Goal: Information Seeking & Learning: Learn about a topic

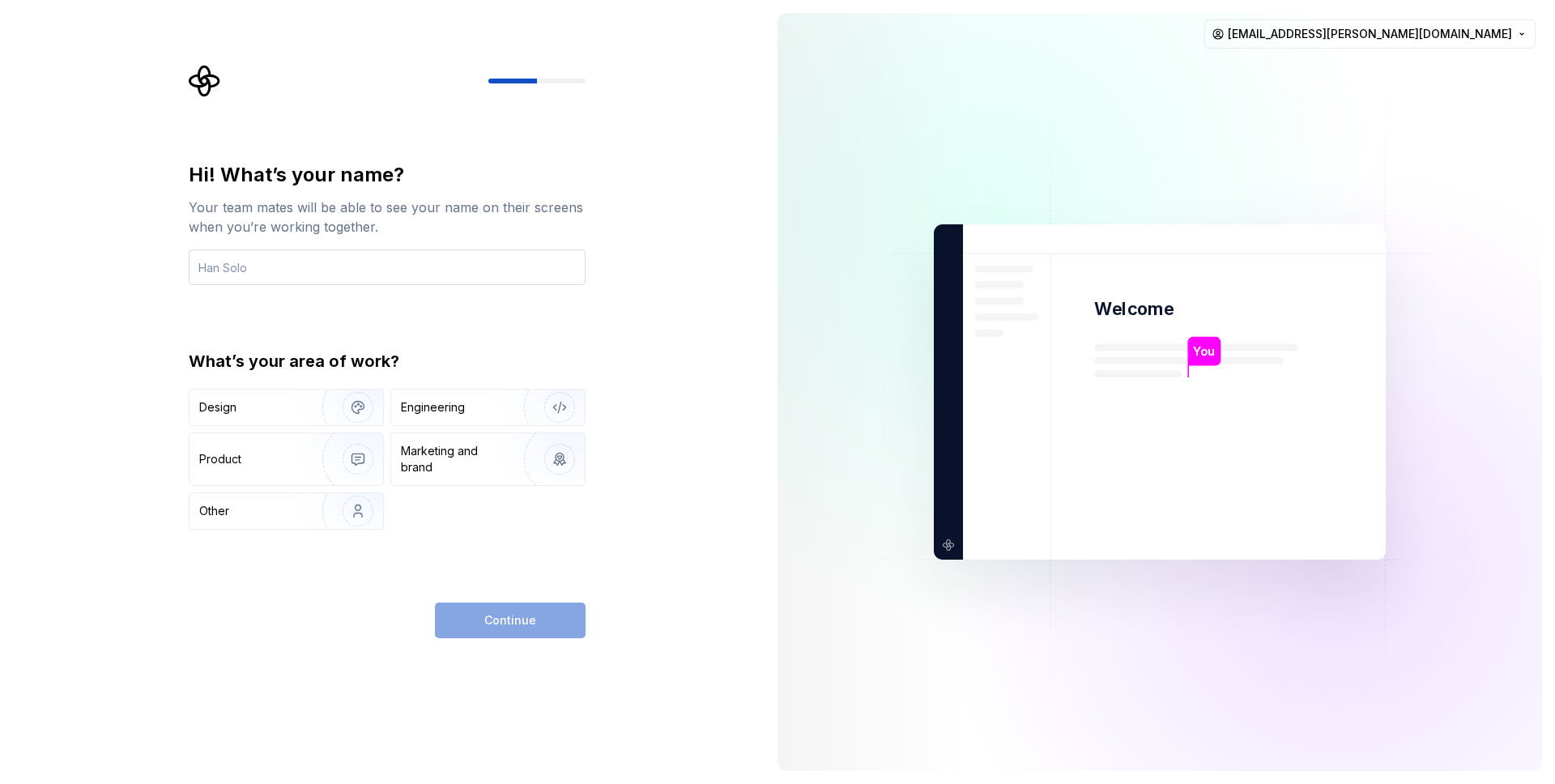
click at [389, 279] on input "text" at bounding box center [387, 267] width 397 height 35
type input "Oriane"
click at [247, 409] on div "Design" at bounding box center [250, 407] width 102 height 17
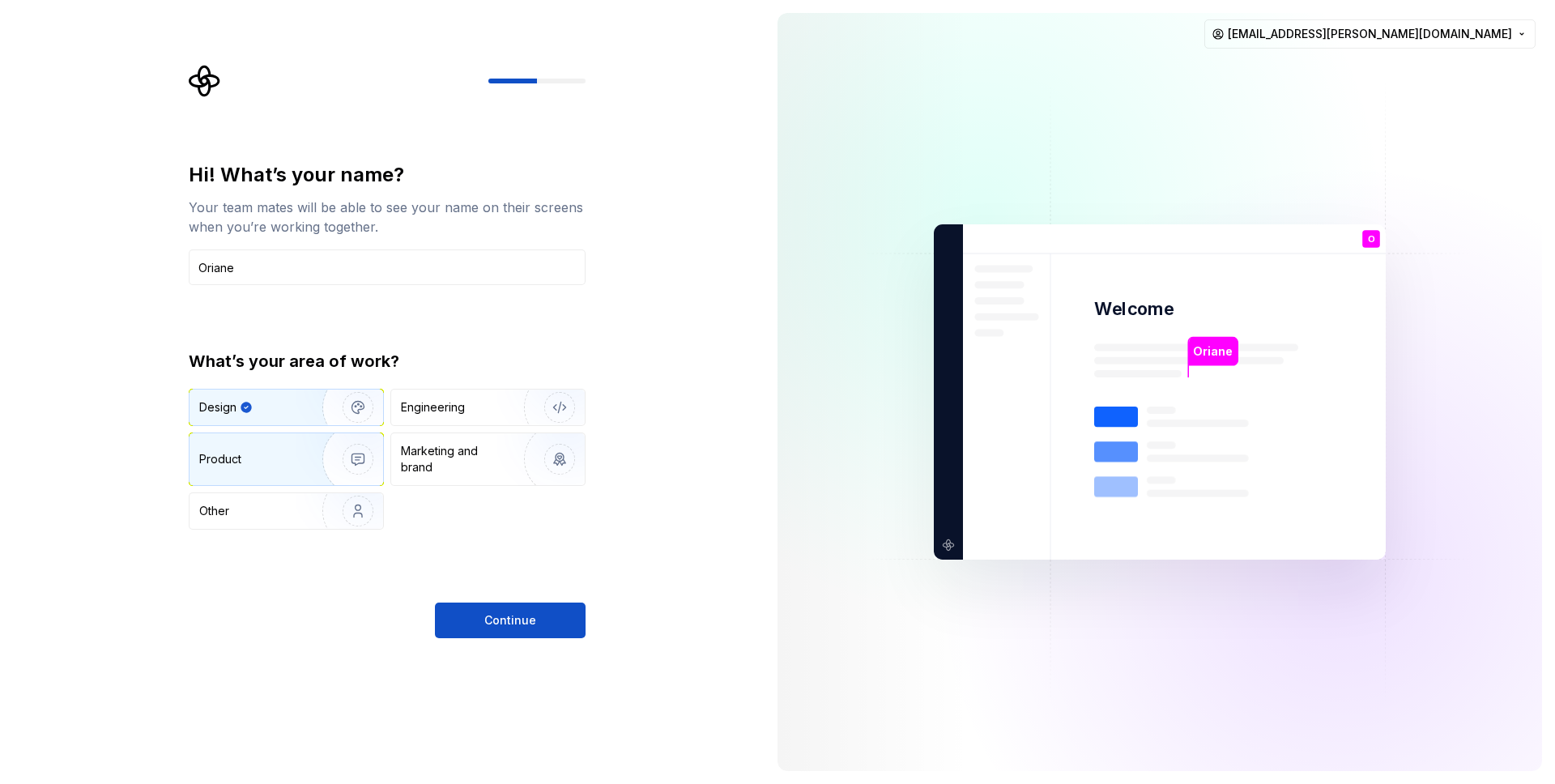
click at [265, 452] on div "Product" at bounding box center [252, 458] width 107 height 17
click at [288, 404] on div "Design" at bounding box center [250, 407] width 102 height 17
click at [480, 605] on button "Continue" at bounding box center [511, 620] width 151 height 35
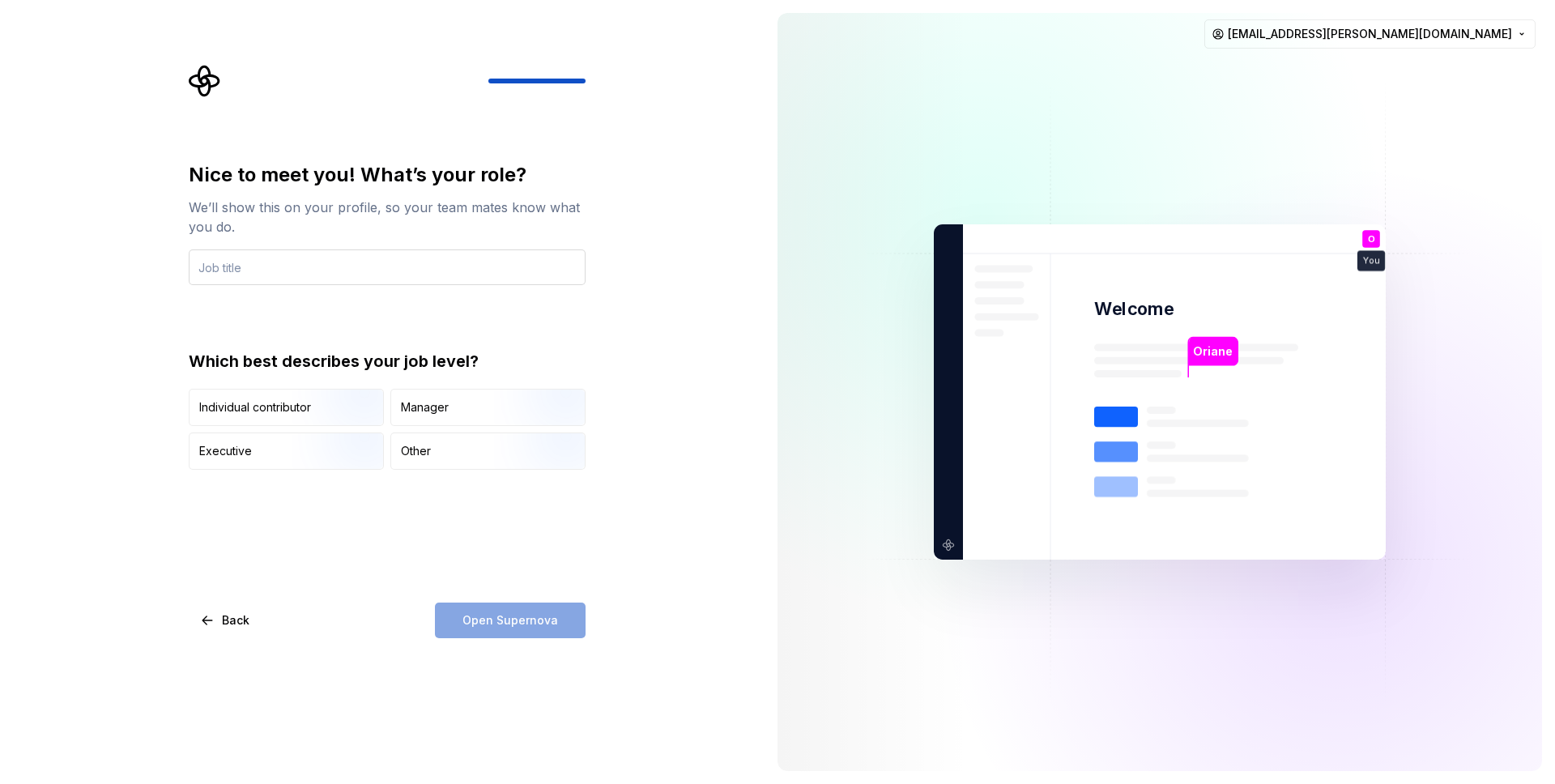
click at [289, 264] on input "text" at bounding box center [387, 267] width 397 height 35
type input "Senior product designer"
click at [325, 412] on img "button" at bounding box center [344, 427] width 104 height 109
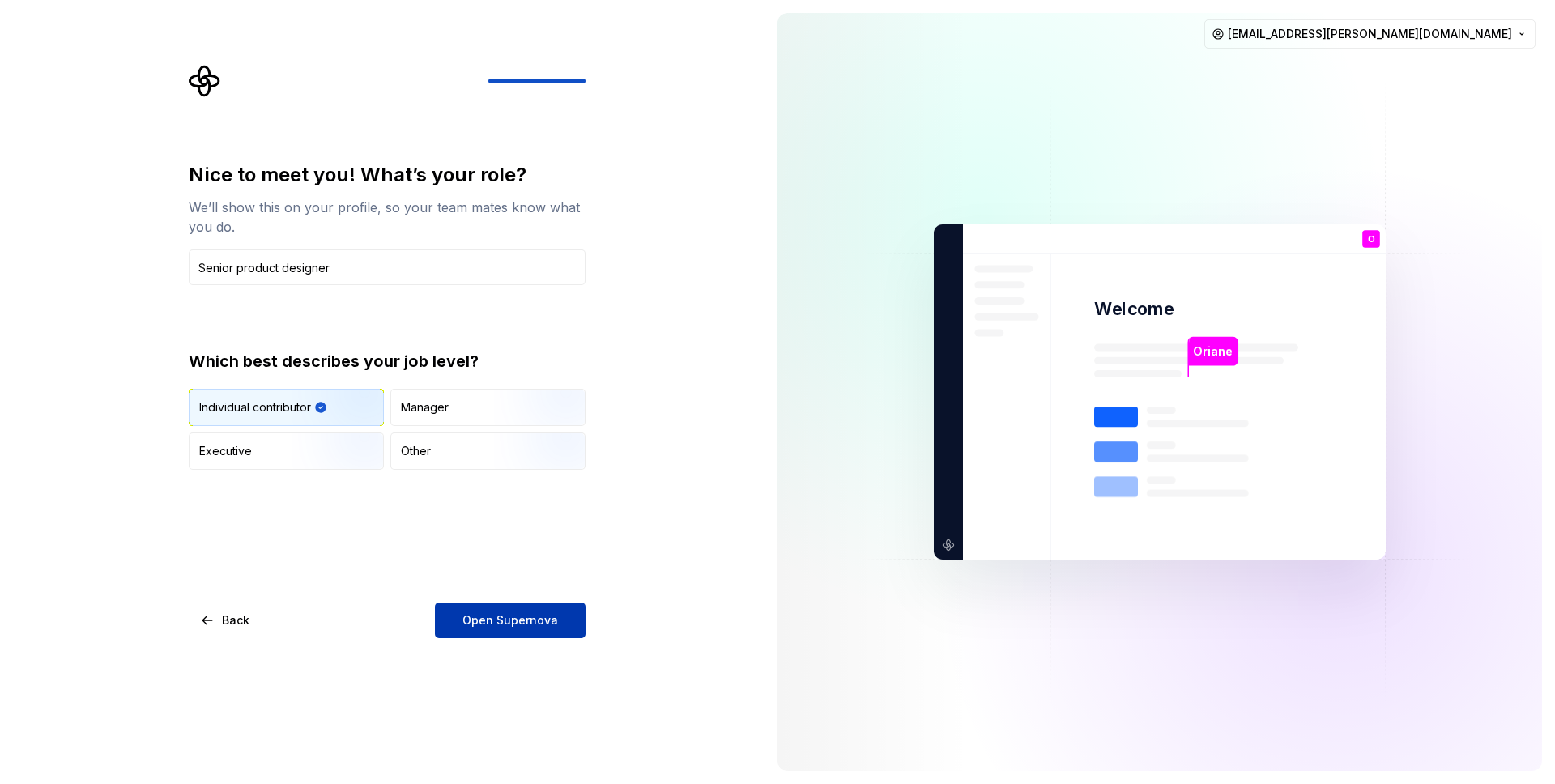
click at [531, 620] on span "Open Supernova" at bounding box center [511, 620] width 96 height 17
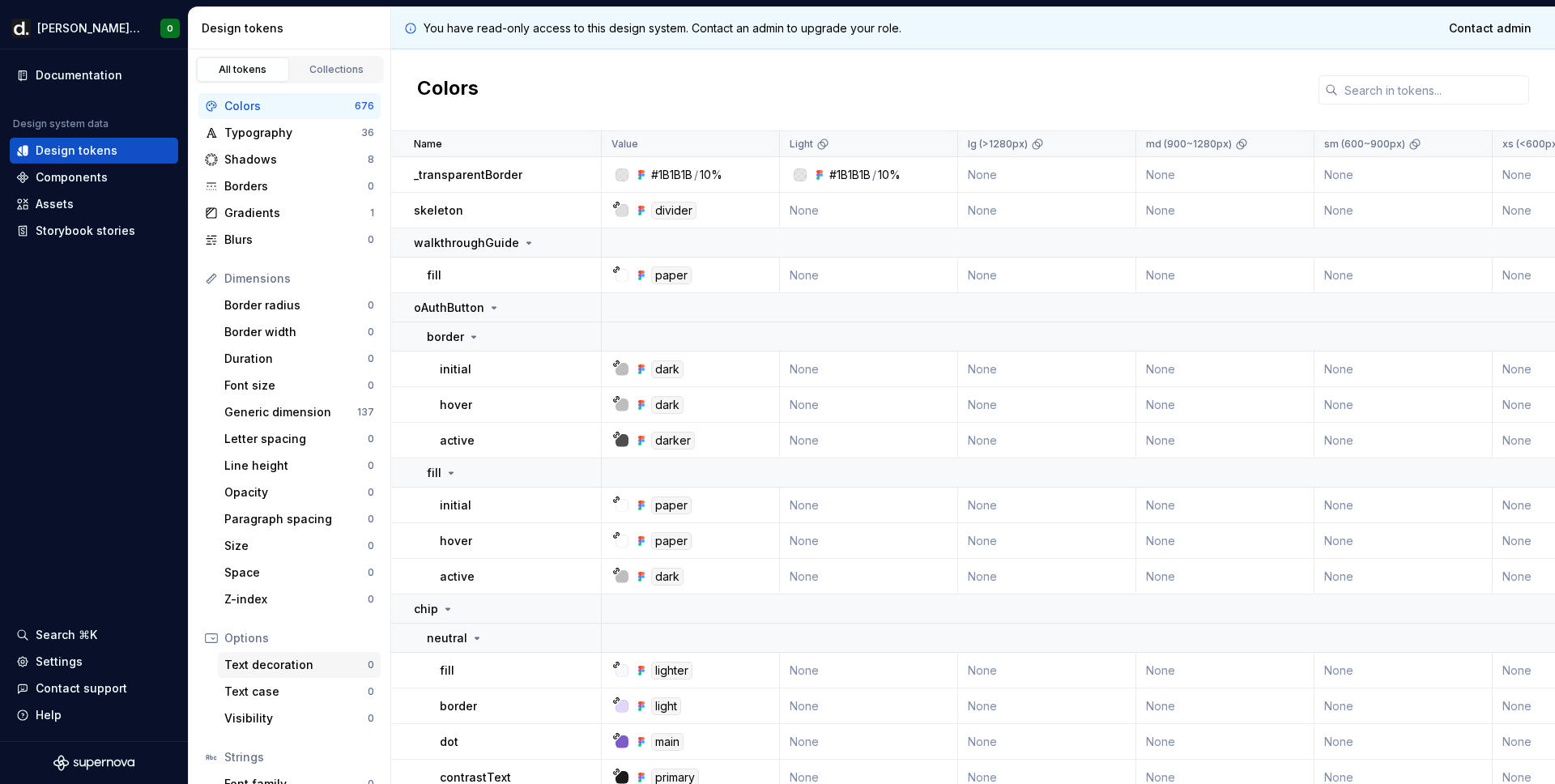
click at [266, 664] on div "Text decoration" at bounding box center [295, 665] width 144 height 17
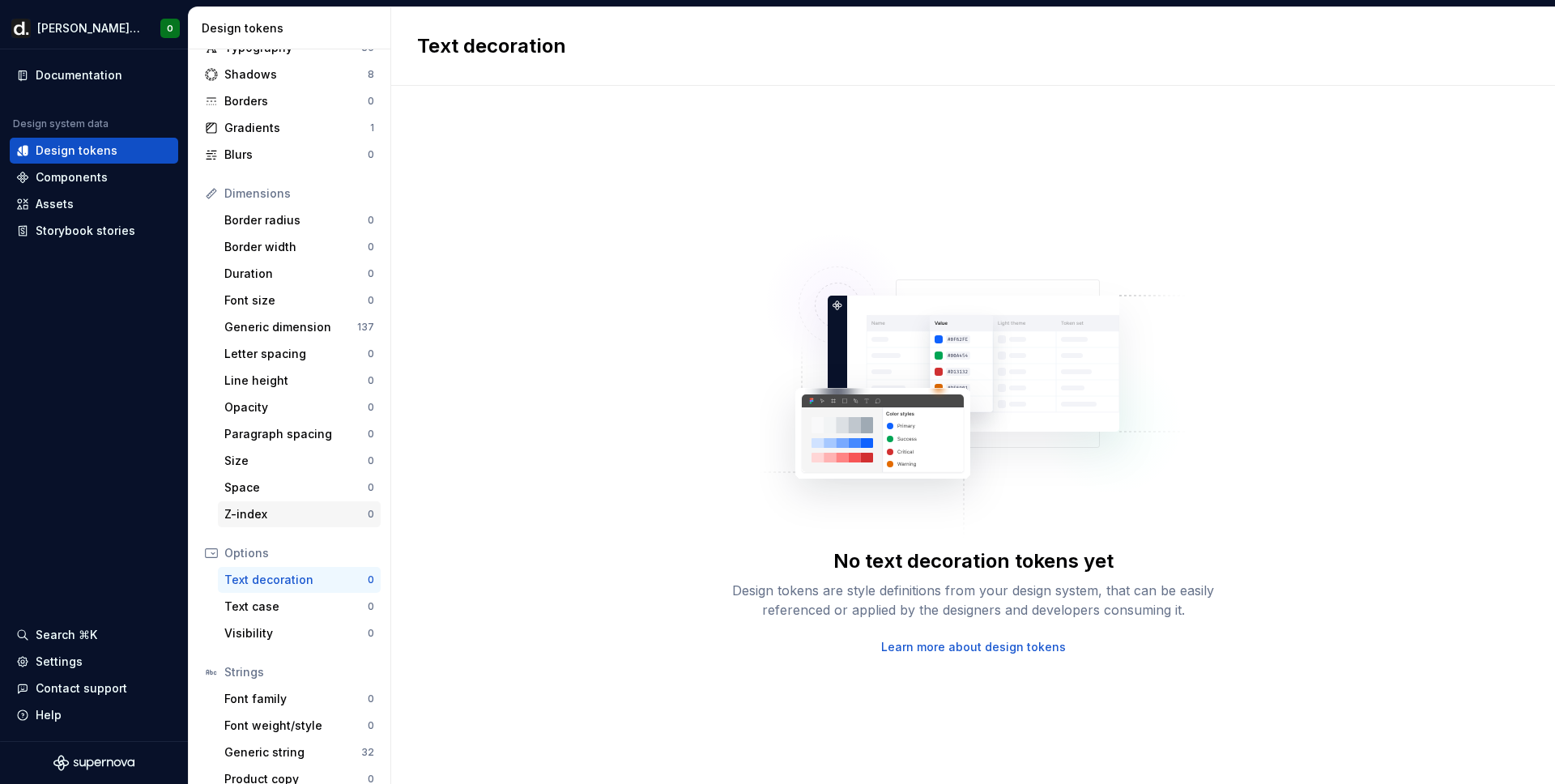
scroll to position [103, 0]
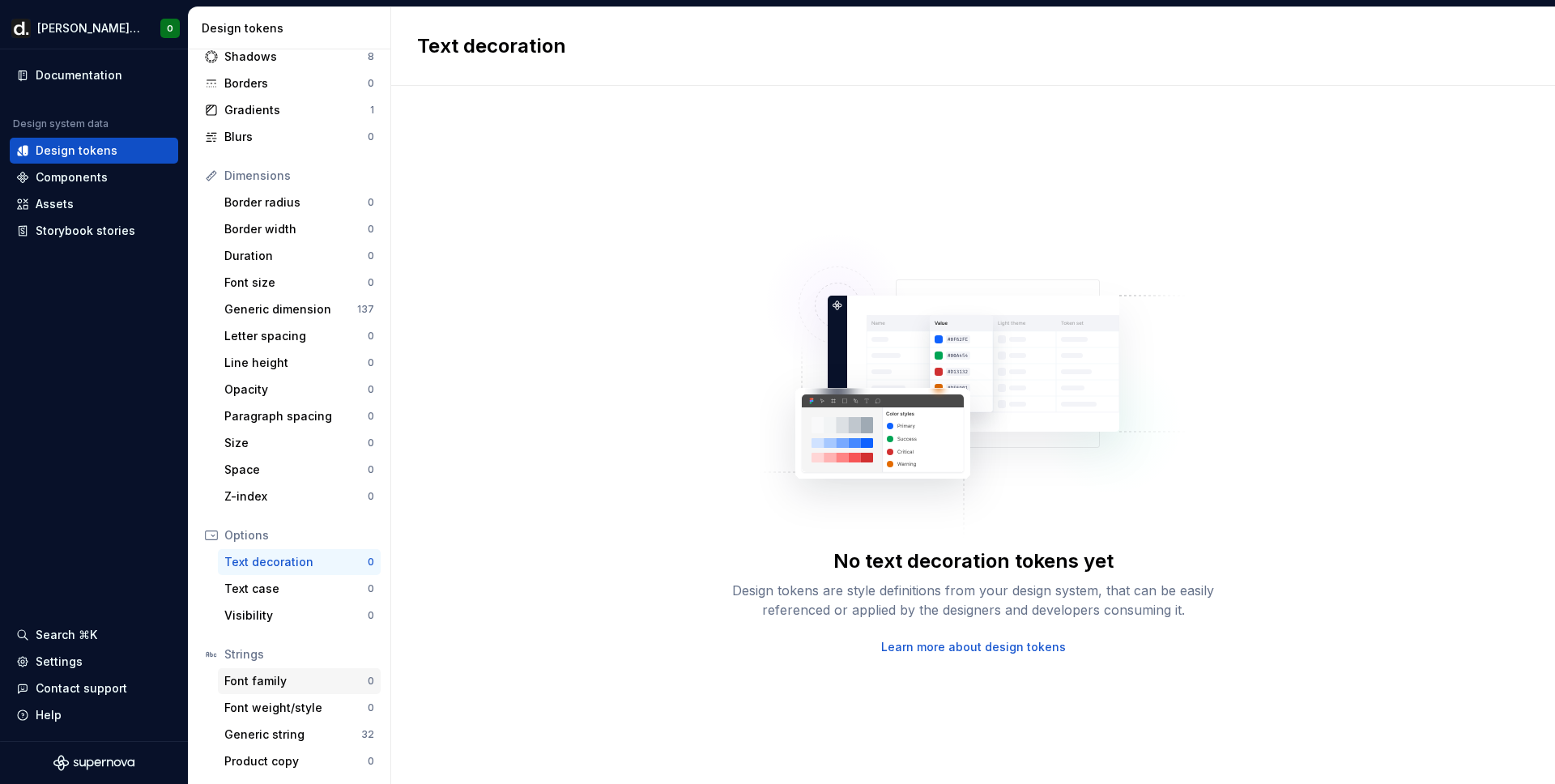
click at [267, 682] on div "Font family" at bounding box center [295, 680] width 144 height 17
click at [265, 219] on div "Border width 0" at bounding box center [299, 229] width 162 height 26
click at [266, 199] on div "Border radius" at bounding box center [295, 202] width 144 height 17
click at [253, 237] on div "Border width" at bounding box center [295, 229] width 144 height 17
click at [258, 305] on div "Generic dimension" at bounding box center [290, 309] width 133 height 17
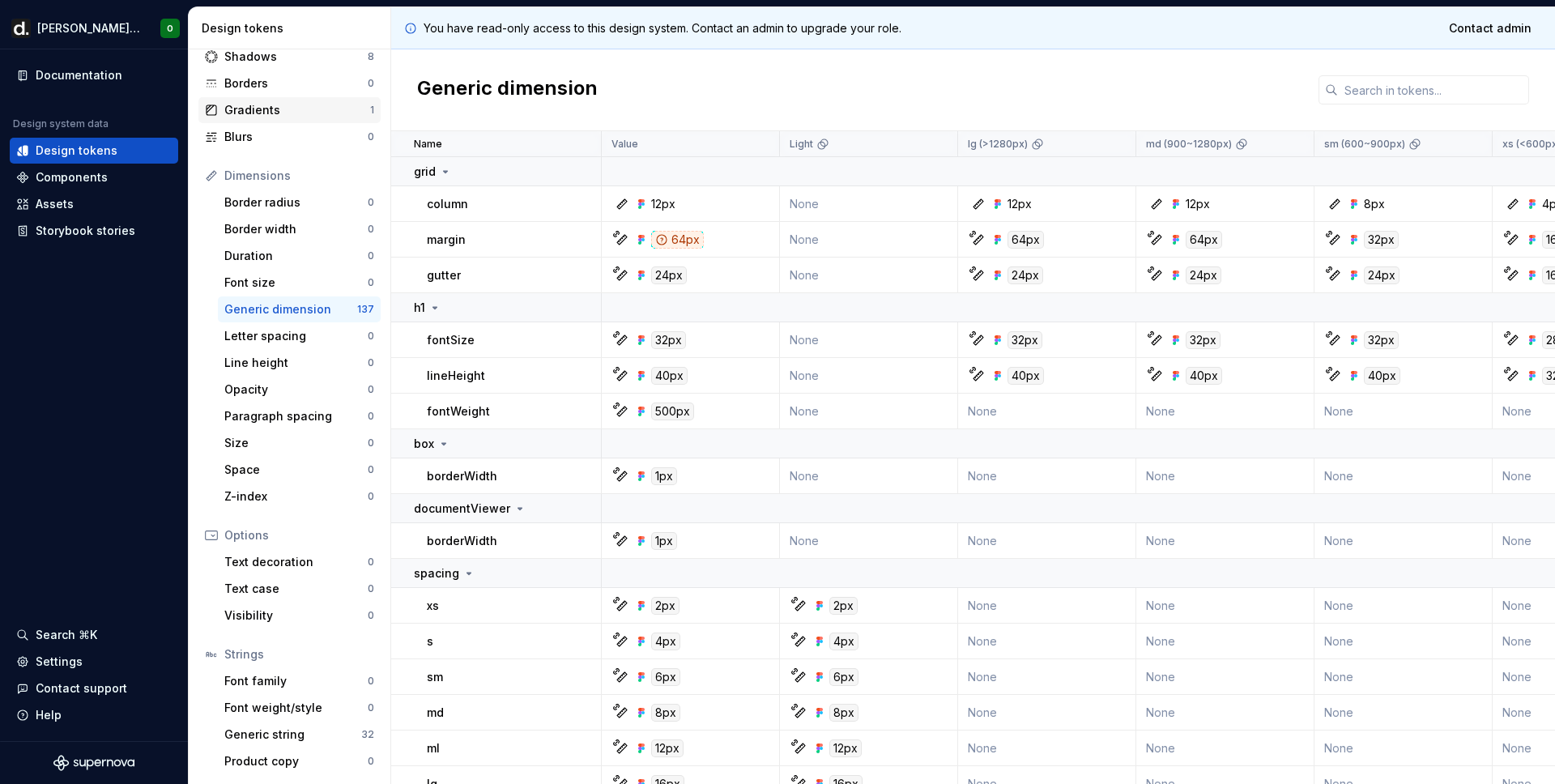
click at [252, 112] on div "Gradients" at bounding box center [296, 109] width 146 height 17
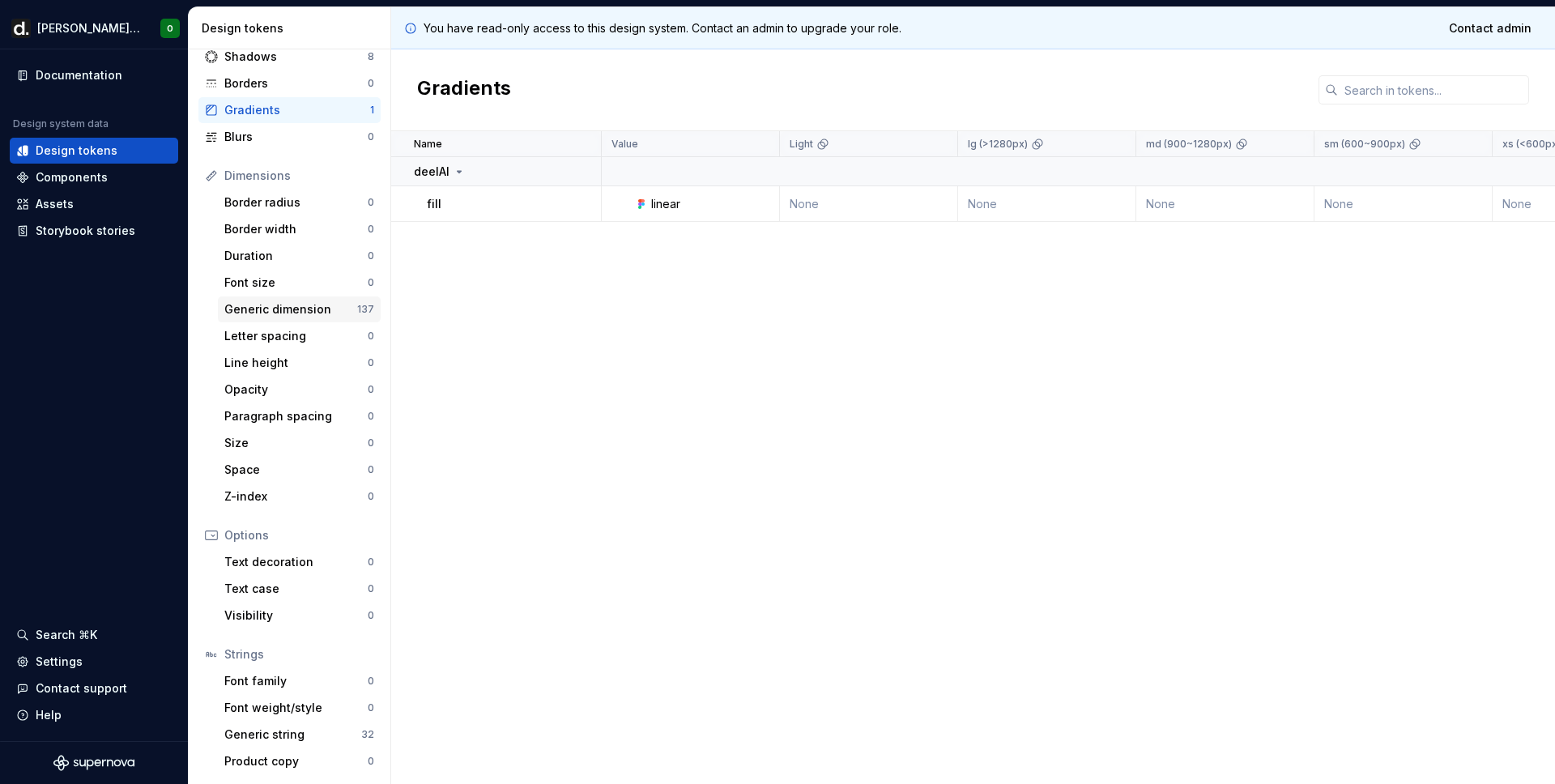
click at [255, 317] on div "Generic dimension" at bounding box center [290, 309] width 133 height 17
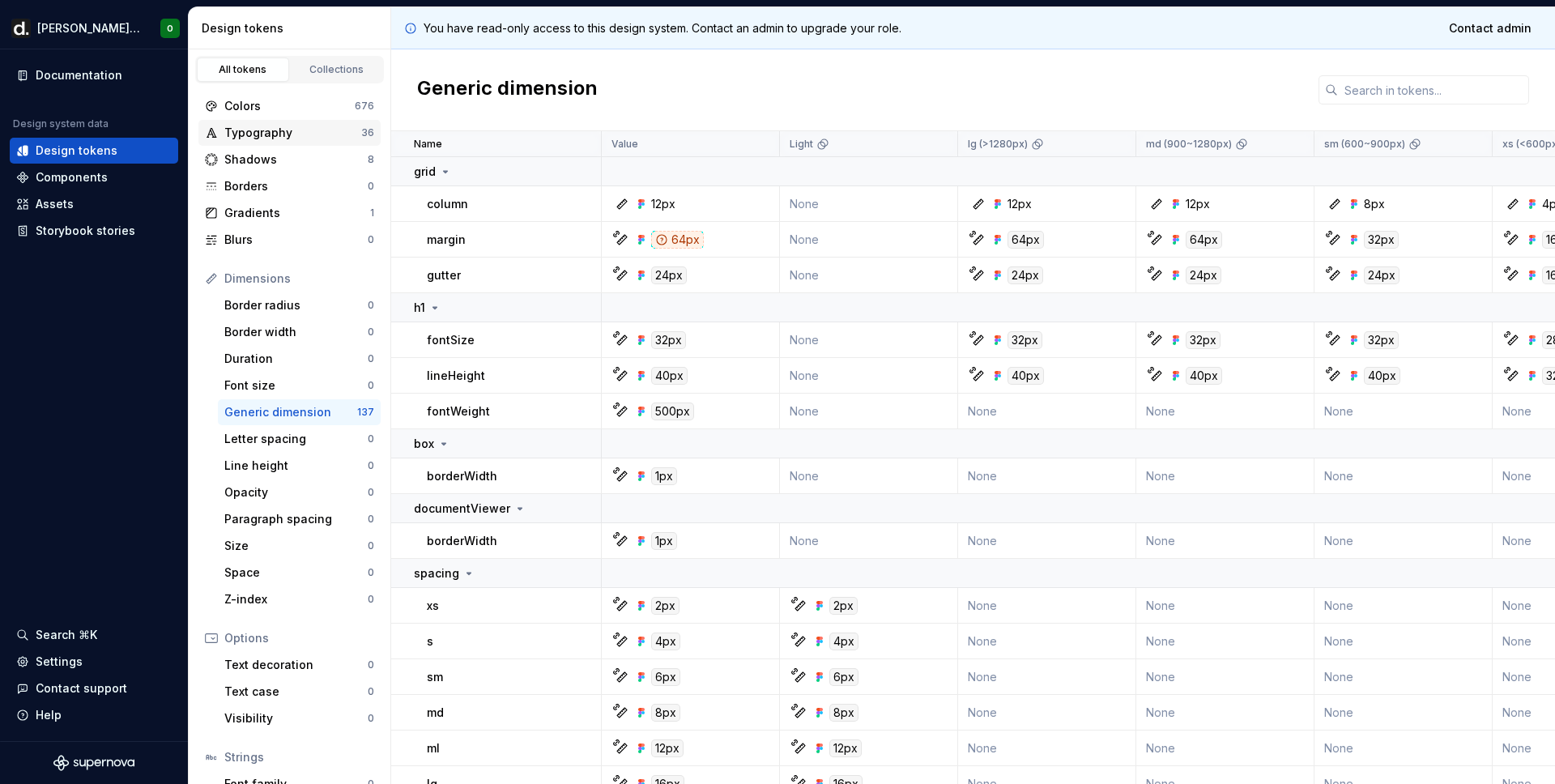
click at [304, 134] on div "Typography" at bounding box center [292, 133] width 137 height 17
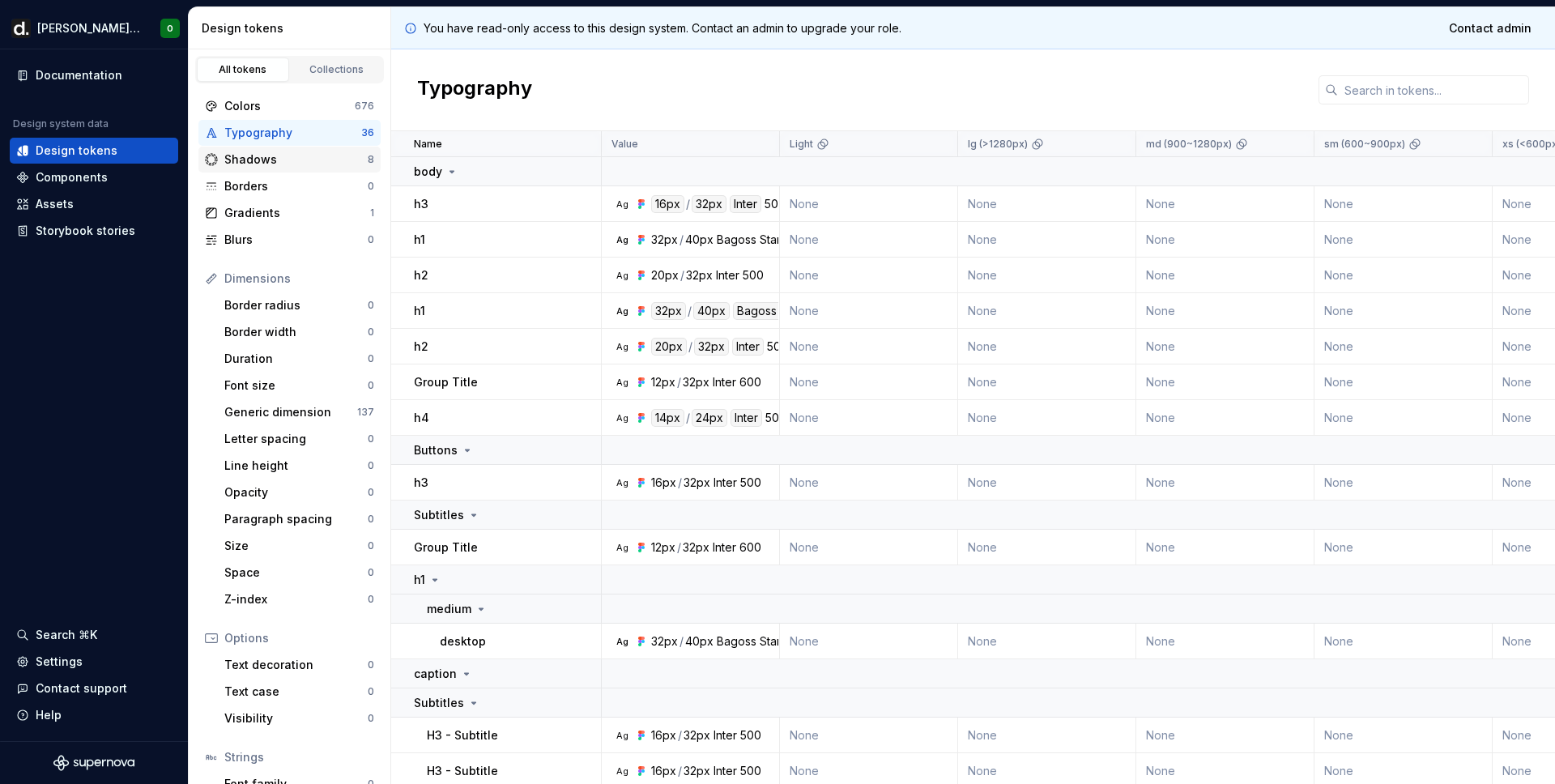
click at [286, 155] on div "Shadows" at bounding box center [295, 159] width 144 height 17
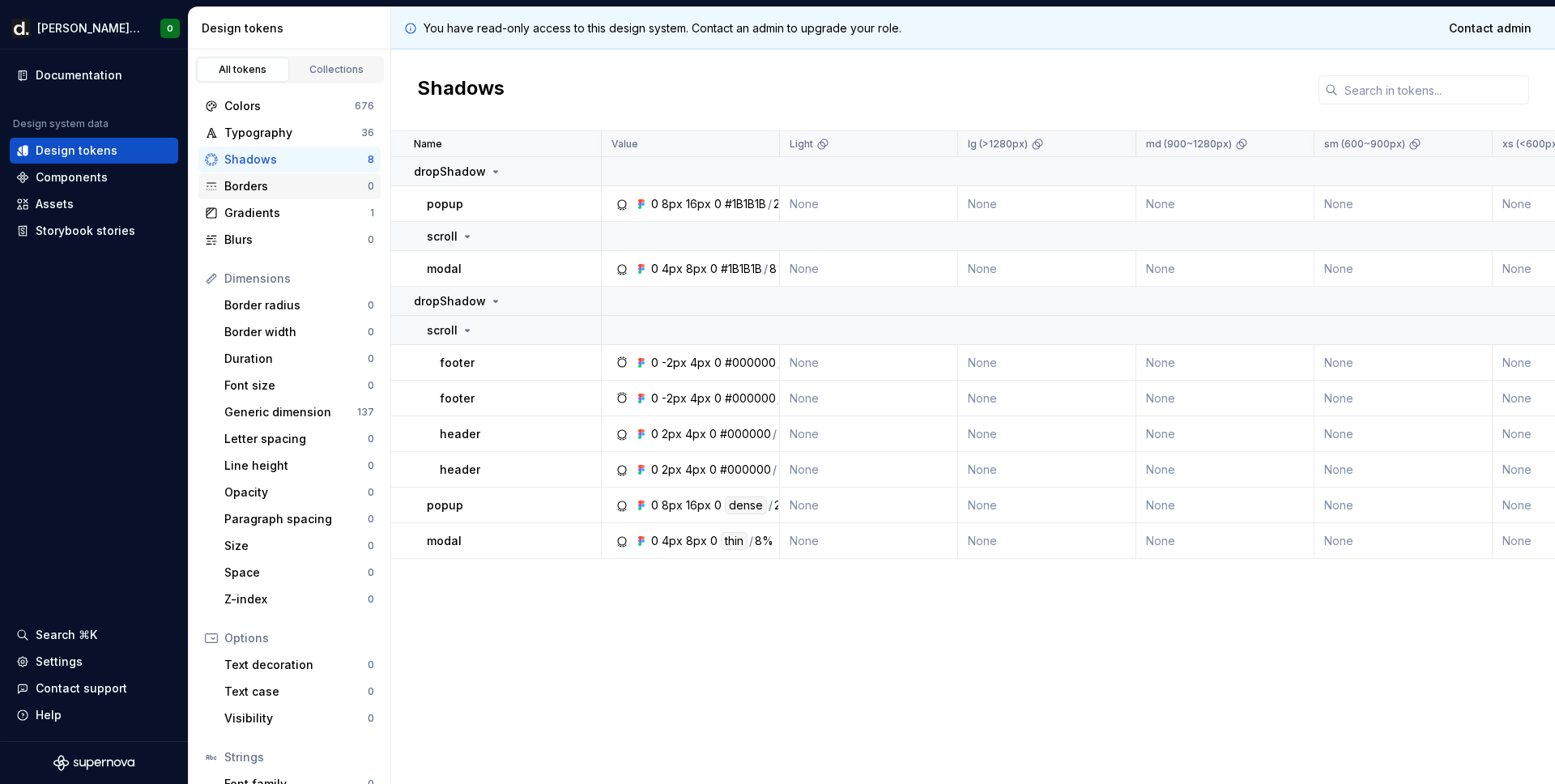
click at [298, 194] on div "Borders" at bounding box center [295, 186] width 144 height 17
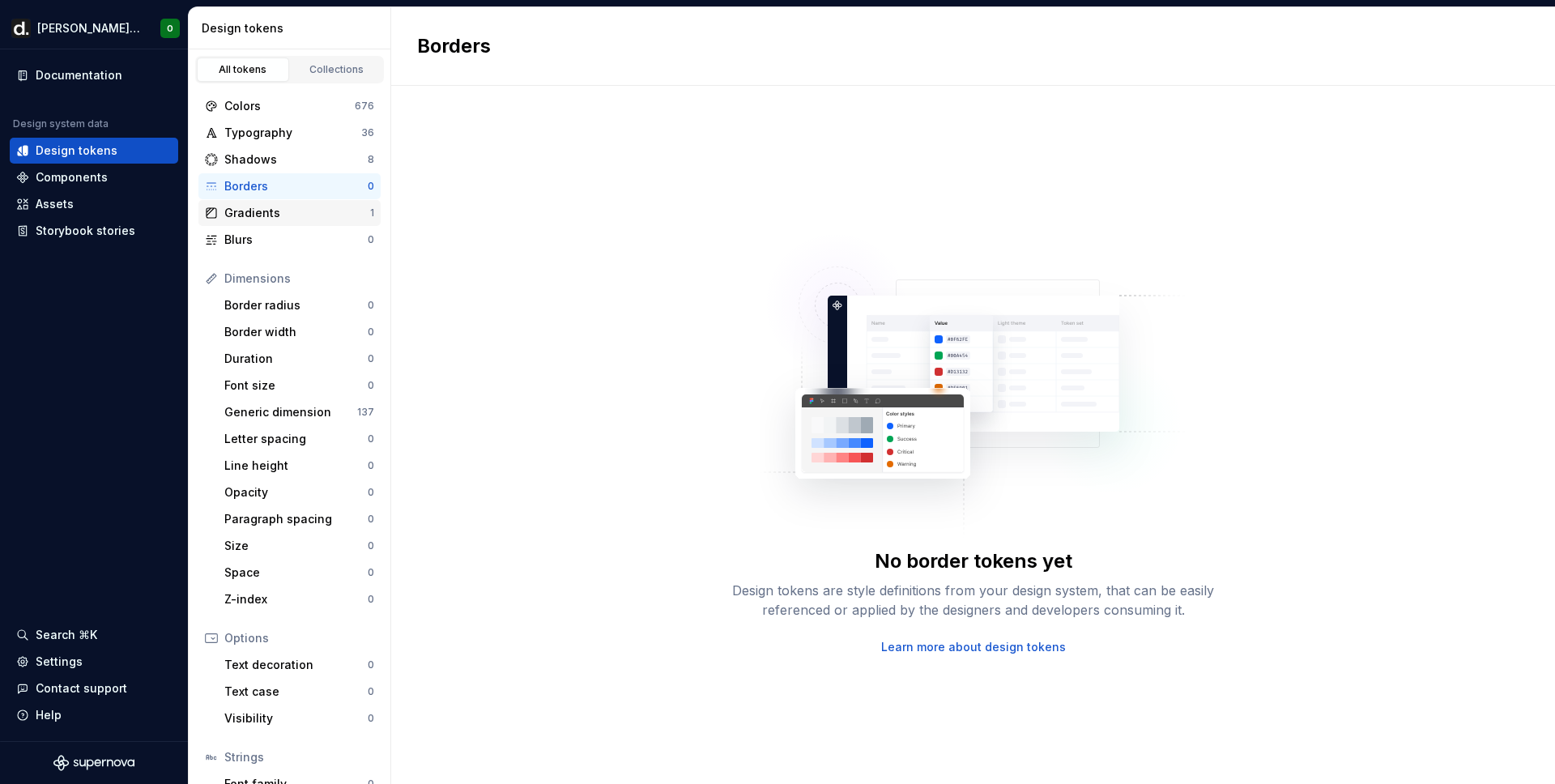
click at [289, 221] on div "Gradients 1" at bounding box center [289, 213] width 182 height 26
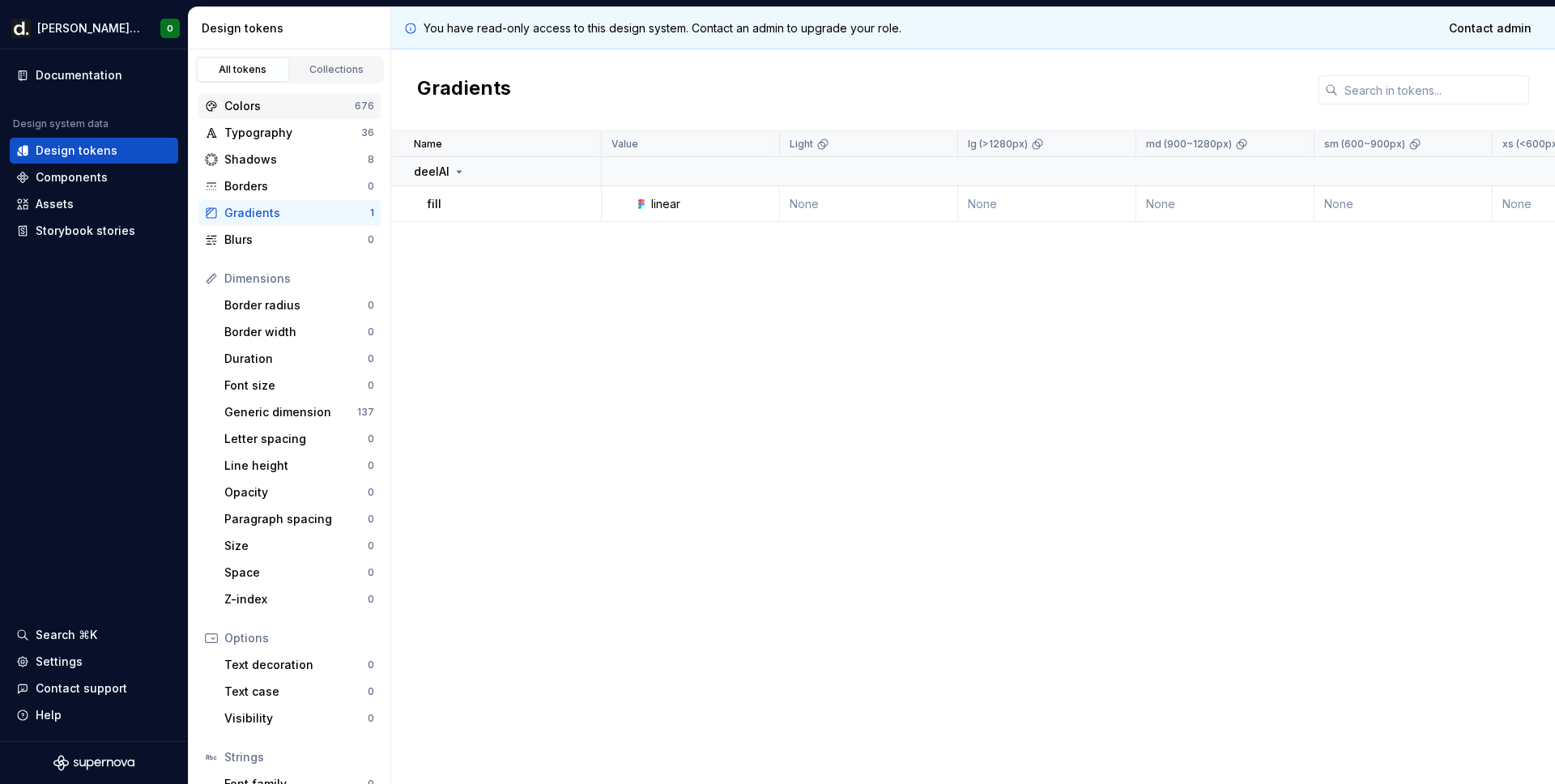
click at [277, 98] on div "Colors" at bounding box center [289, 106] width 130 height 17
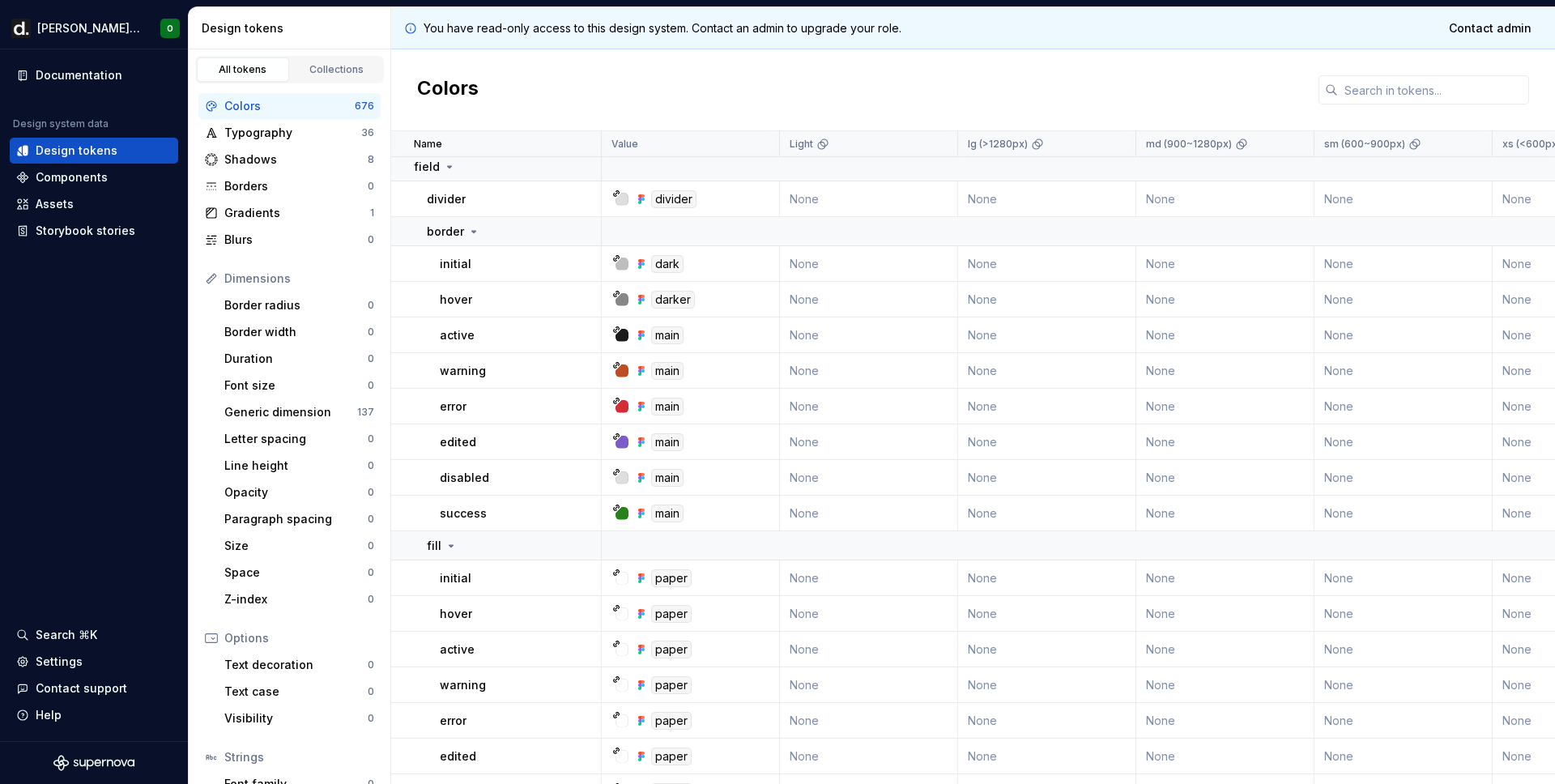
scroll to position [4929, 0]
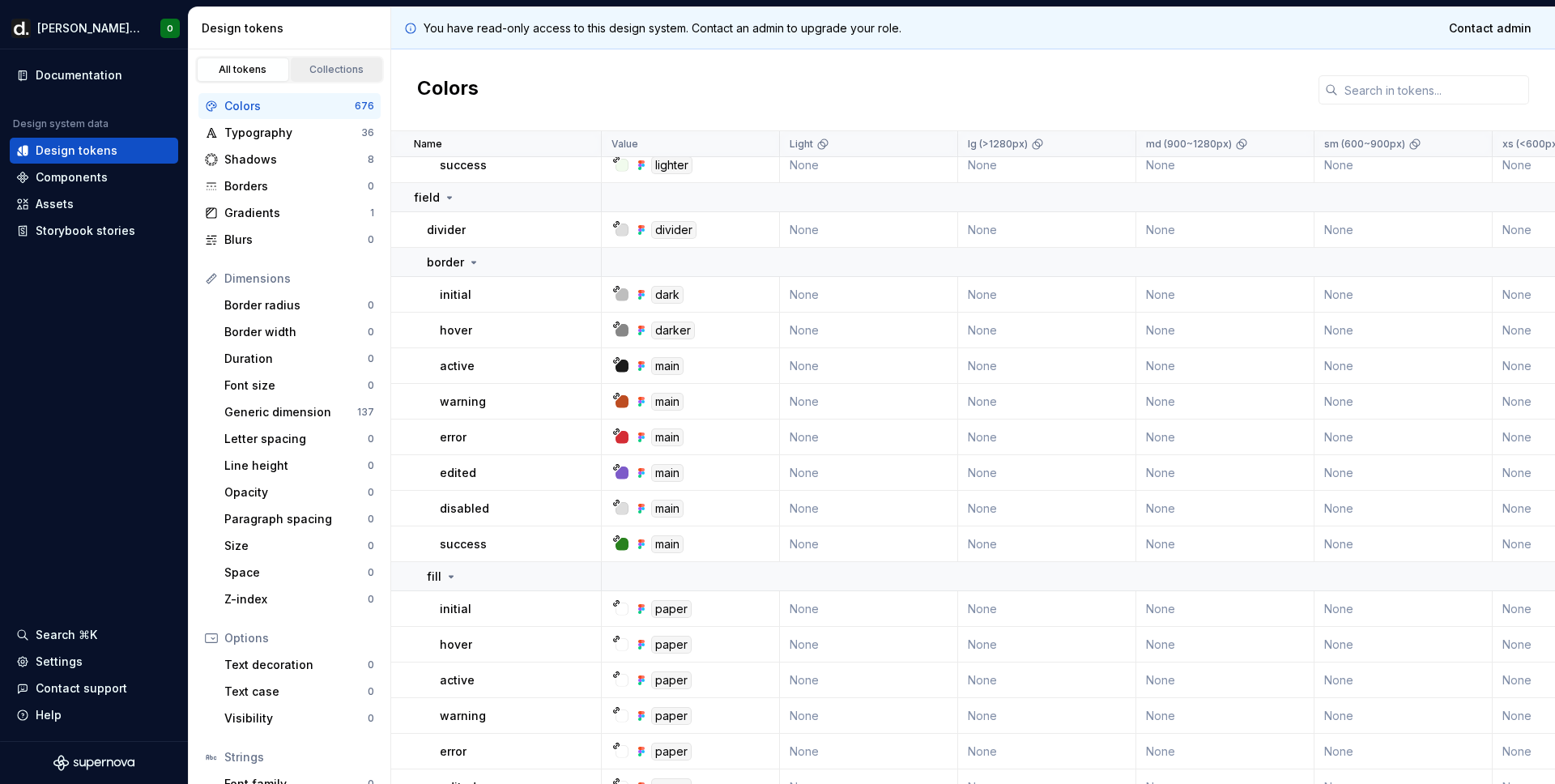
click at [312, 69] on div "Collections" at bounding box center [336, 69] width 81 height 13
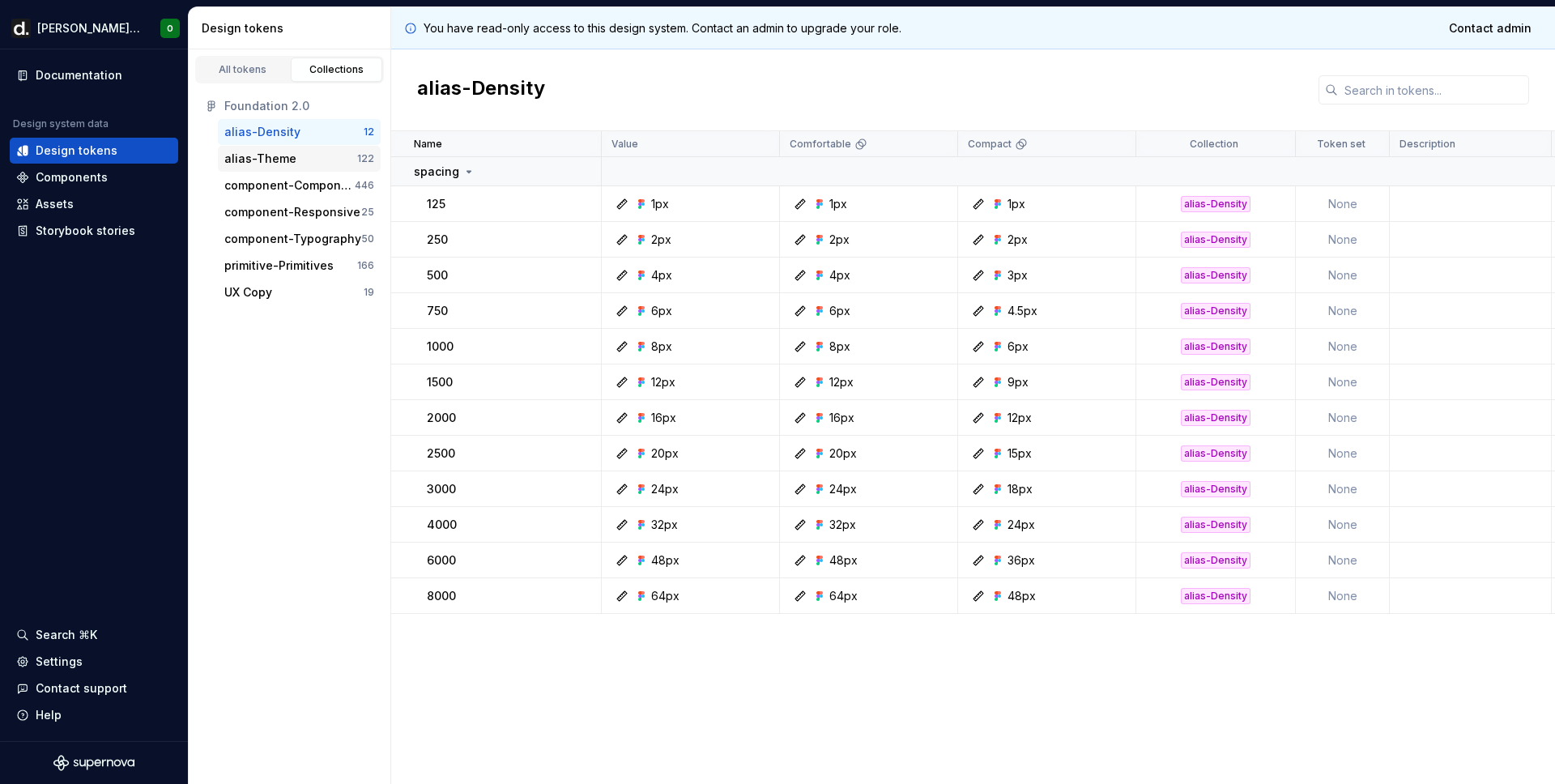
click at [264, 154] on div "alias-Theme" at bounding box center [260, 158] width 72 height 17
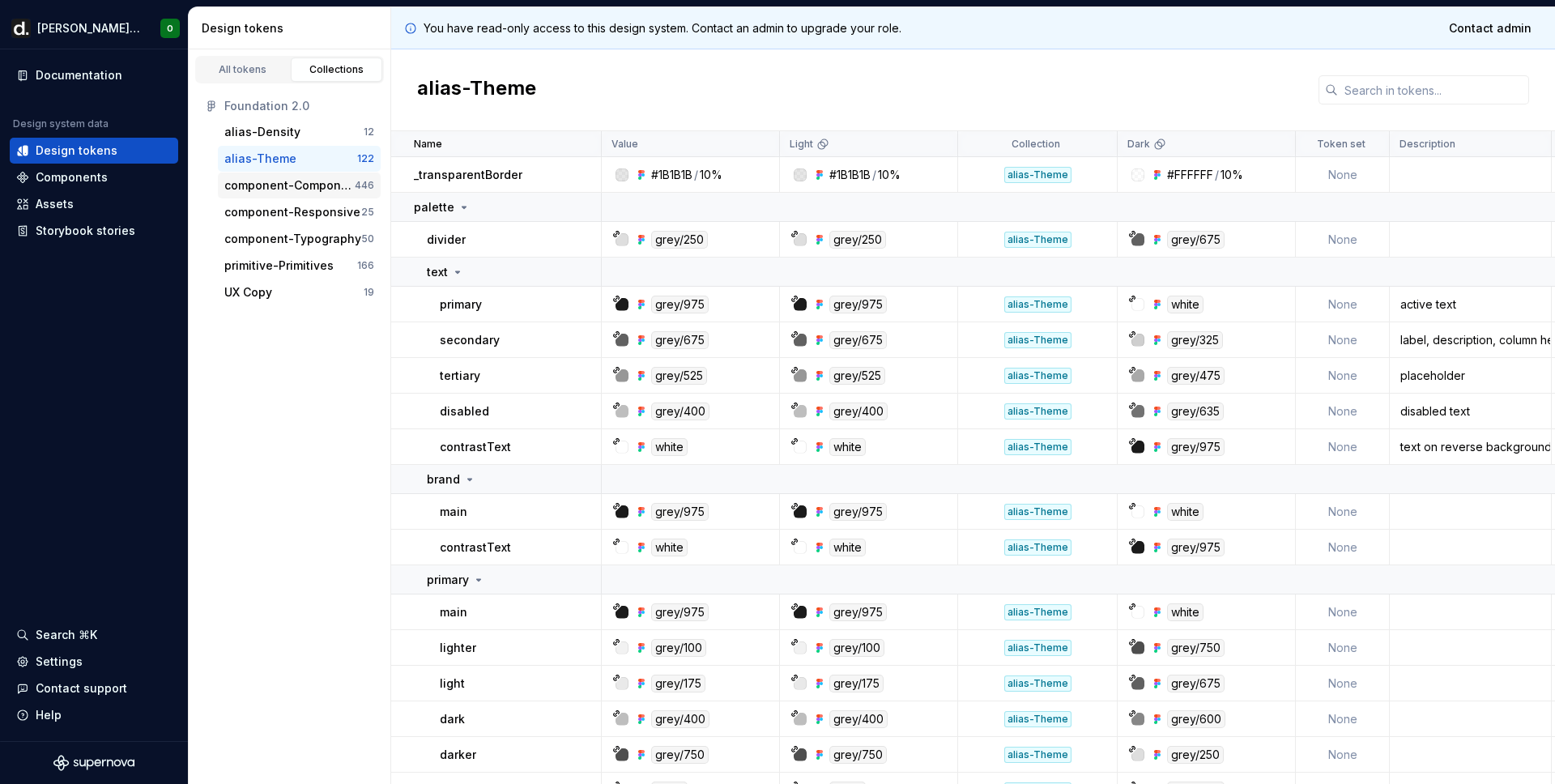
click at [263, 181] on div "component-Components" at bounding box center [289, 185] width 130 height 17
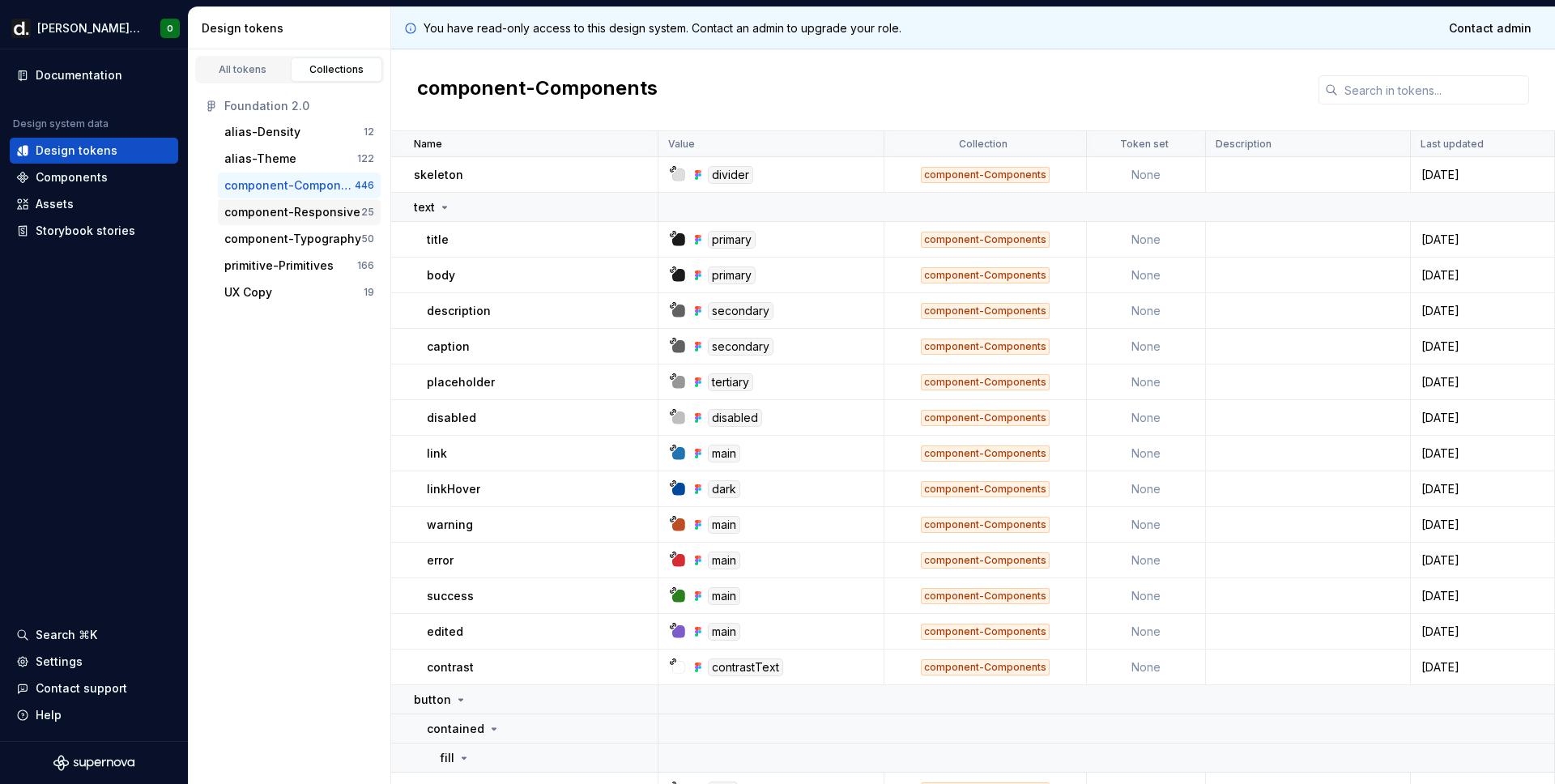
click at [265, 211] on div "component-Responsive" at bounding box center [291, 212] width 136 height 17
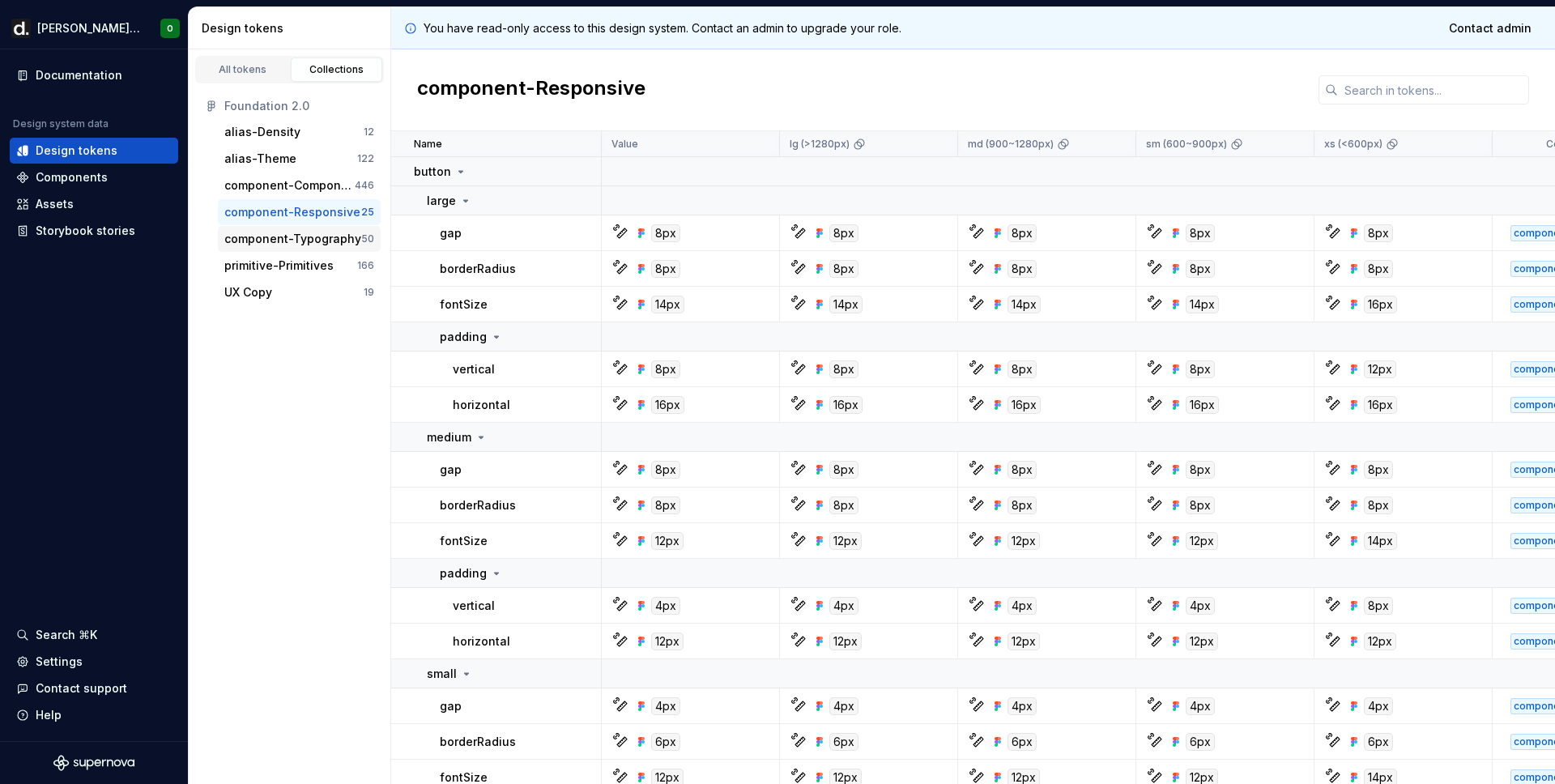
click at [274, 242] on div "component-Typography" at bounding box center [292, 239] width 137 height 17
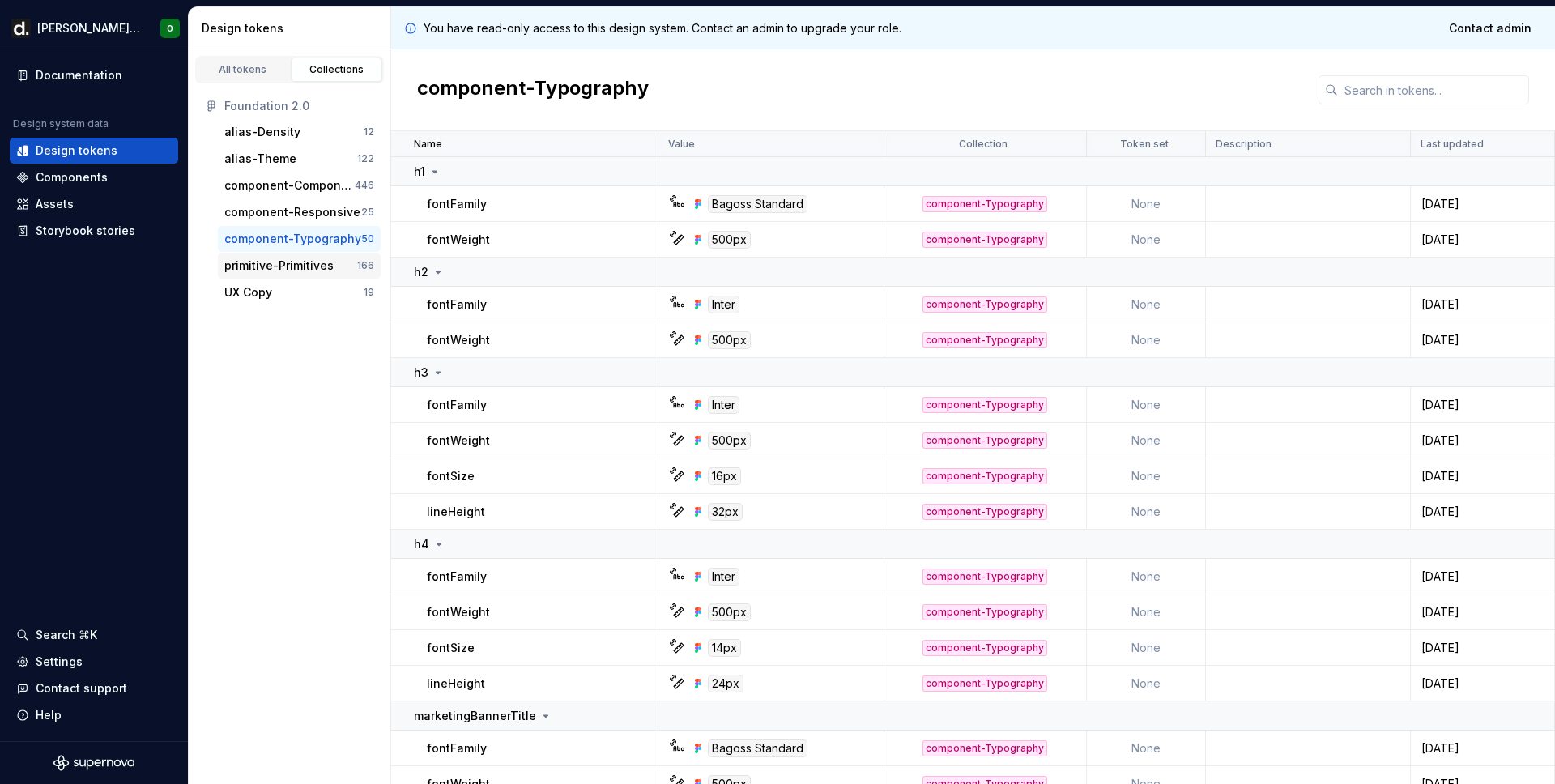
click at [266, 262] on div "primitive-Primitives" at bounding box center [279, 265] width 110 height 17
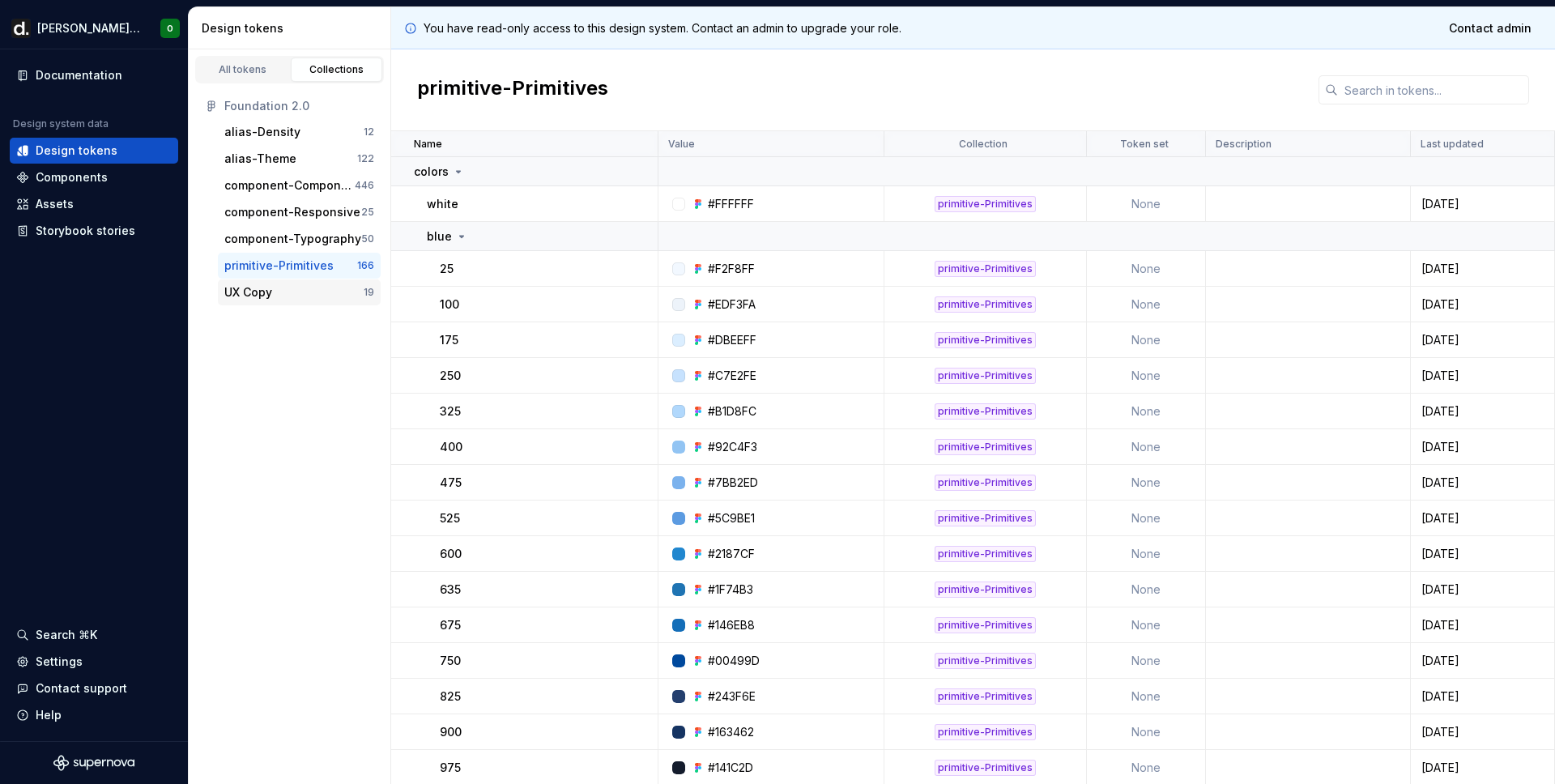
click at [252, 286] on div "UX Copy" at bounding box center [247, 292] width 48 height 17
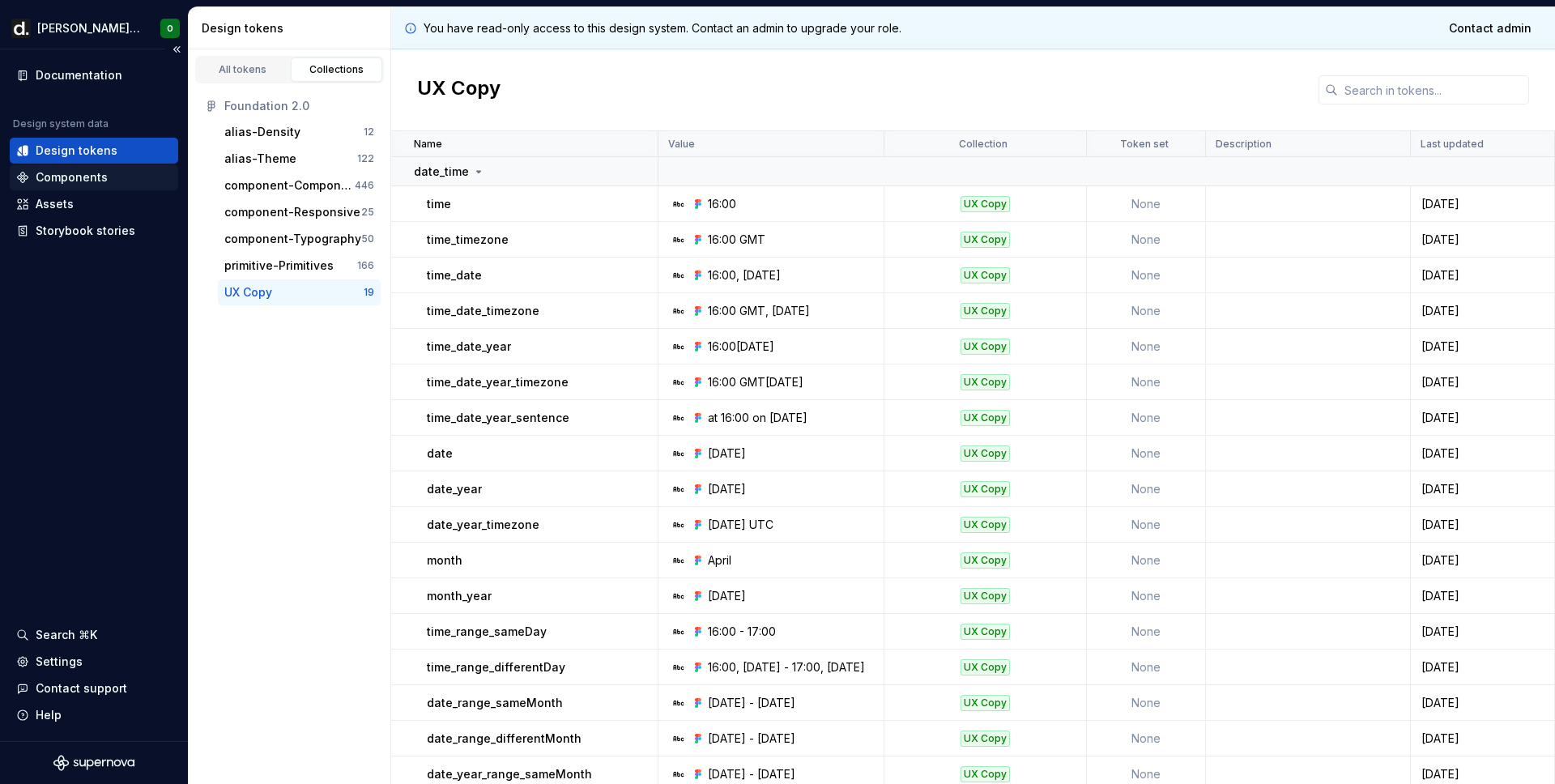
click at [52, 178] on div "Components" at bounding box center [71, 177] width 72 height 17
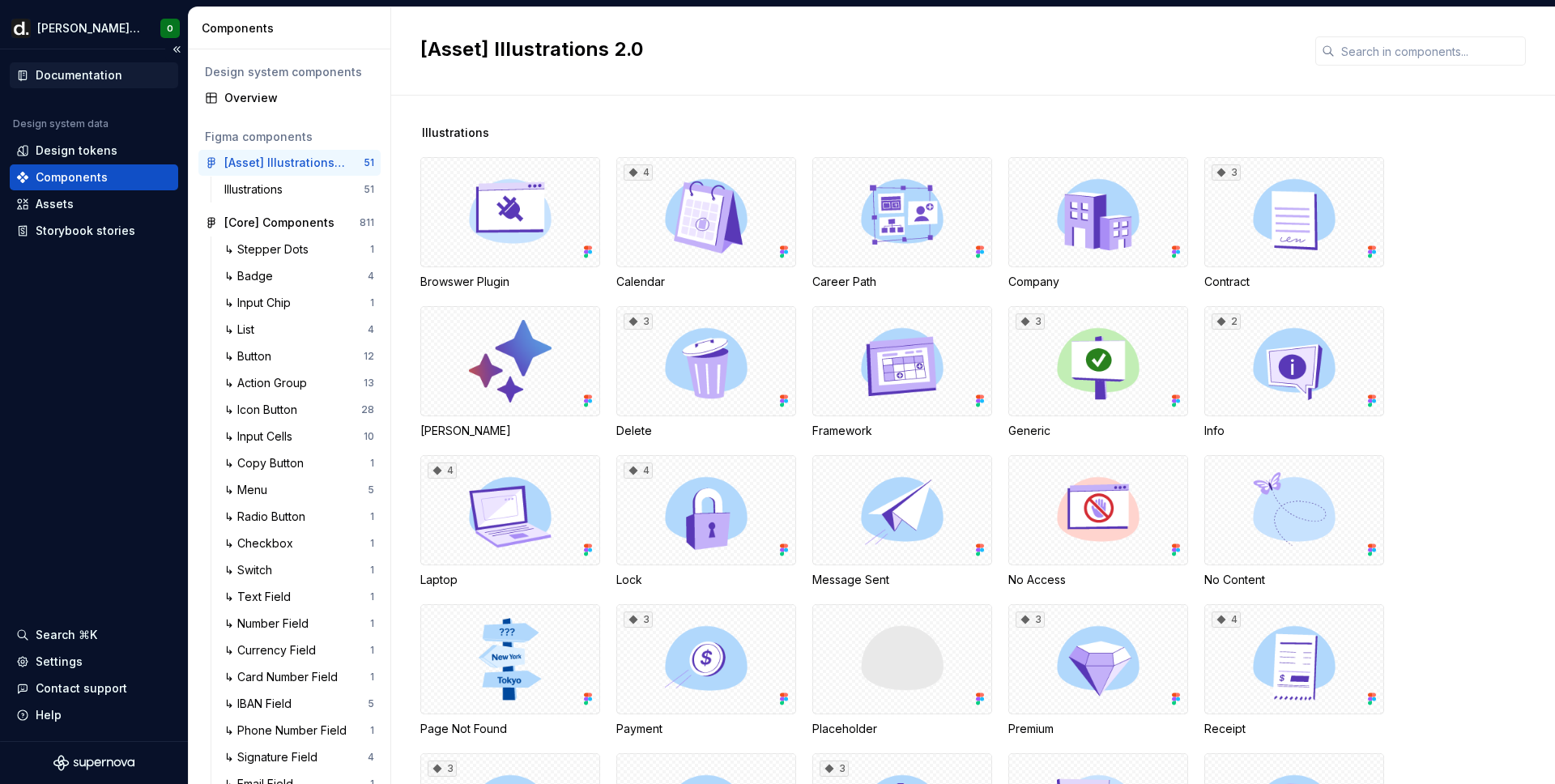
click at [60, 80] on div "Documentation" at bounding box center [78, 75] width 87 height 17
click at [106, 228] on div "Storybook stories" at bounding box center [85, 231] width 100 height 17
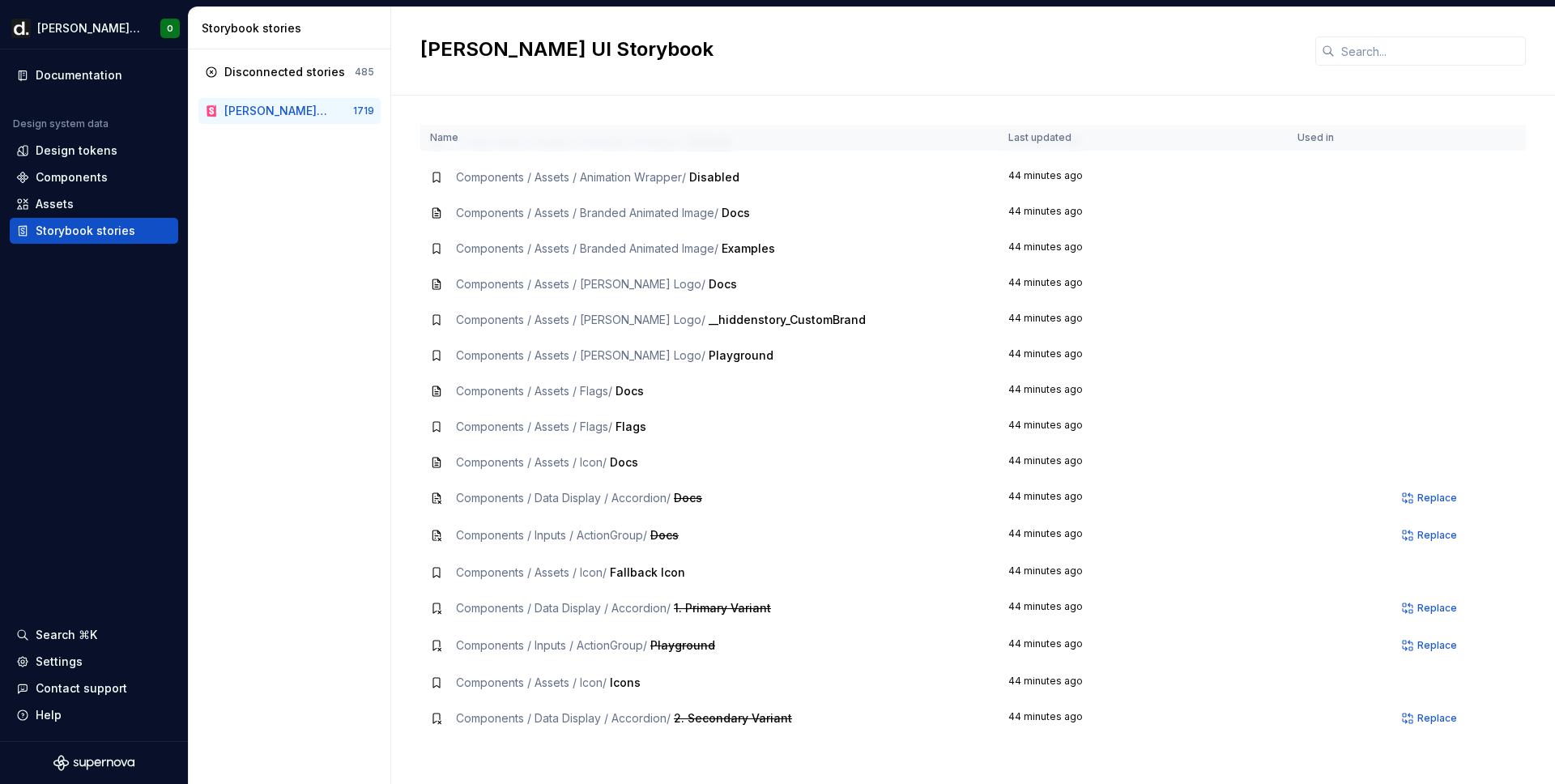
scroll to position [530, 0]
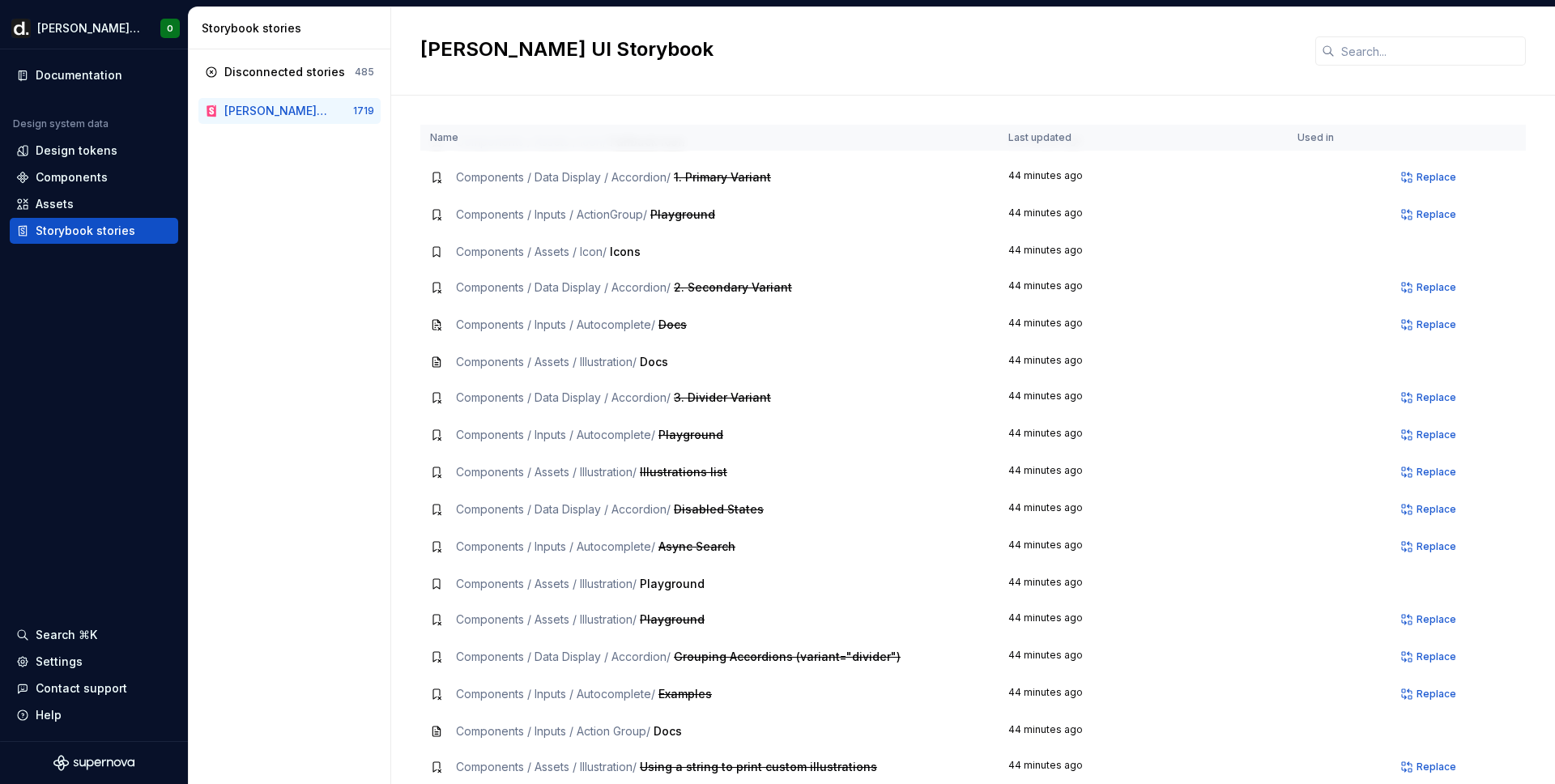
click at [476, 431] on span "Components / Inputs / Autocomplete /" at bounding box center [555, 434] width 200 height 14
drag, startPoint x: 620, startPoint y: 439, endPoint x: 695, endPoint y: 439, distance: 75.0
click at [623, 439] on span "Components / Inputs / Autocomplete /" at bounding box center [555, 434] width 200 height 14
click at [695, 439] on span "Playground" at bounding box center [690, 434] width 65 height 14
click at [102, 205] on div "Assets" at bounding box center [94, 203] width 156 height 17
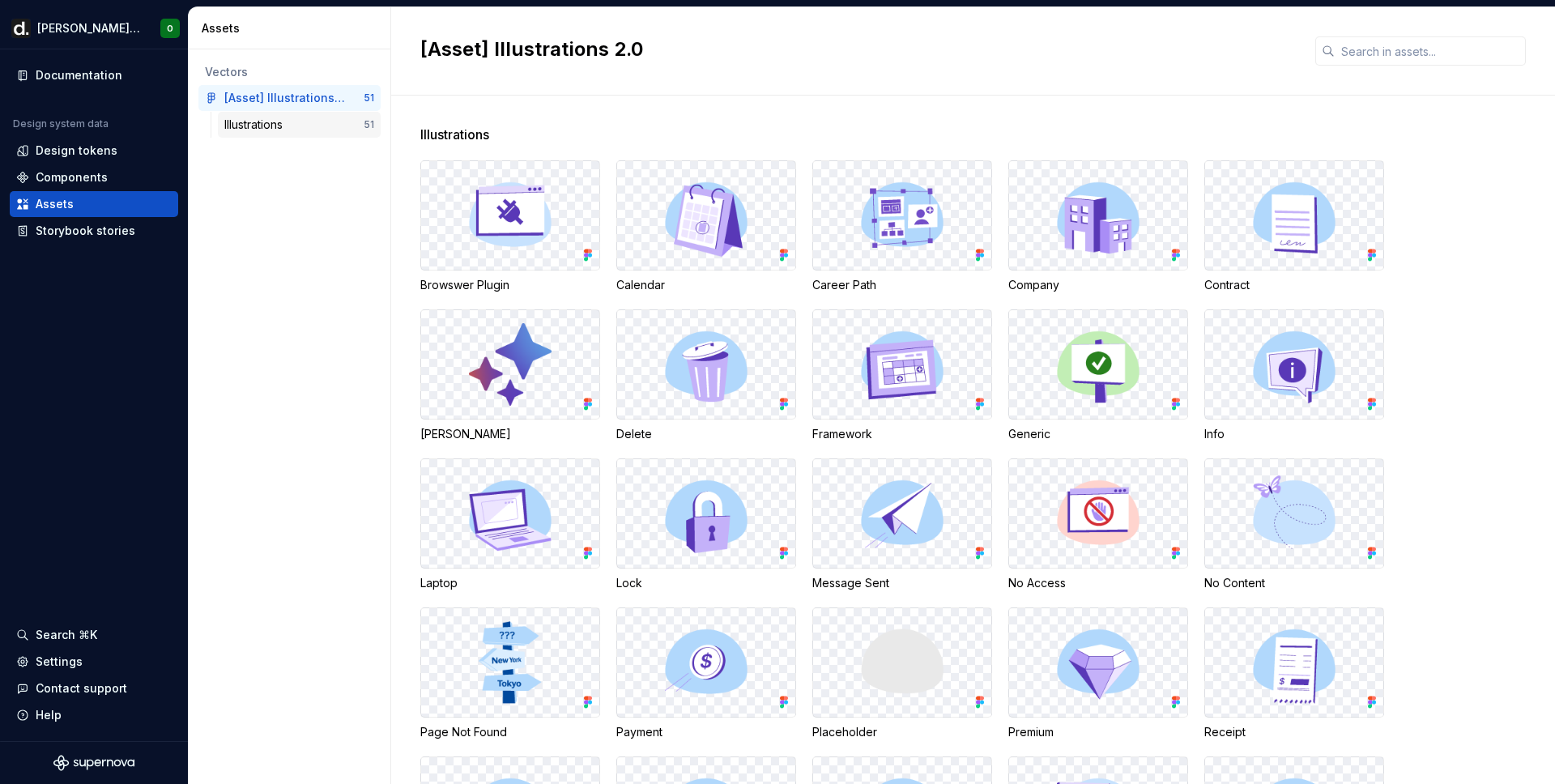
click at [266, 125] on div "Illustrations" at bounding box center [256, 124] width 65 height 17
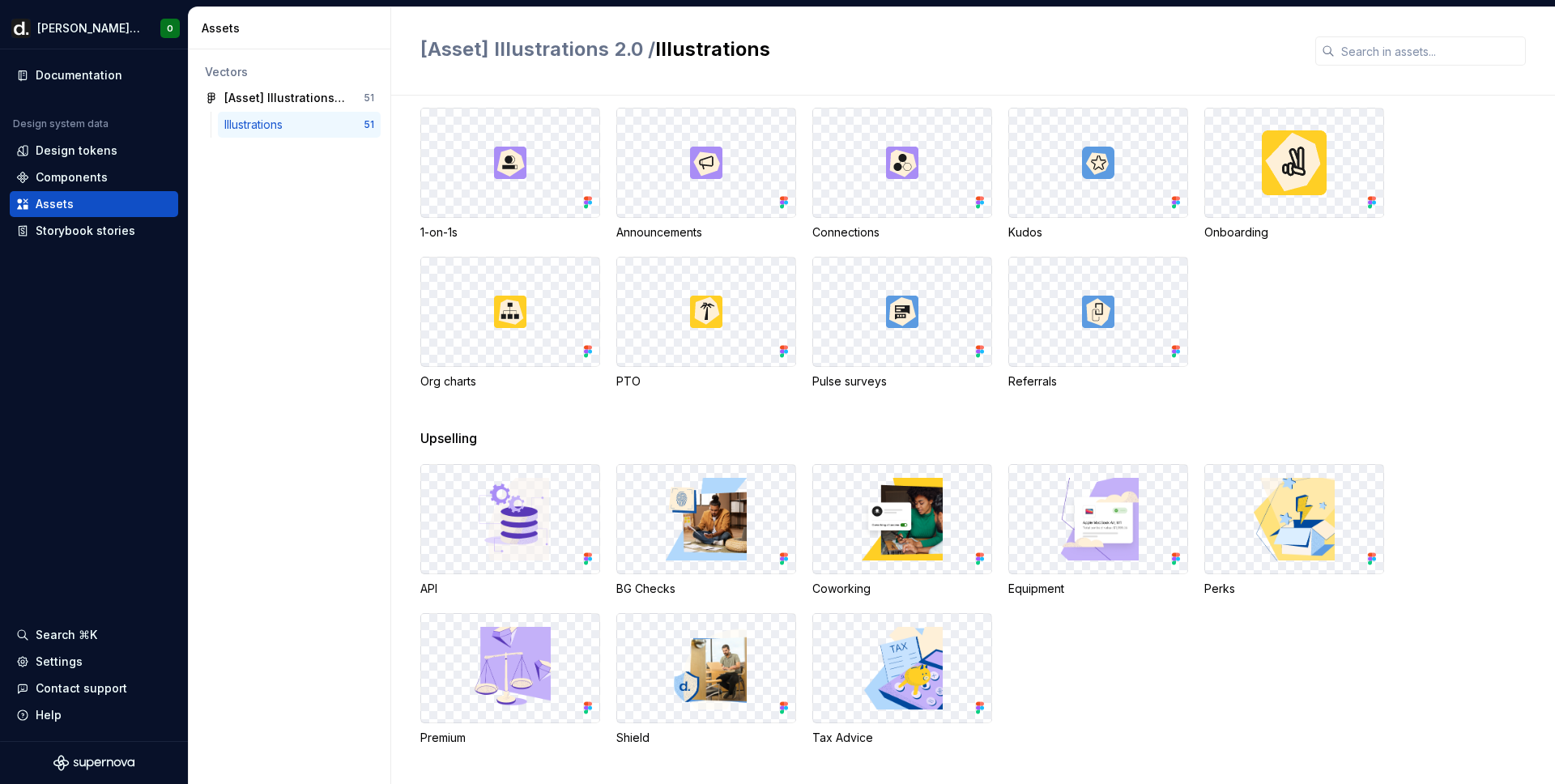
scroll to position [1297, 0]
click at [90, 183] on div "Components" at bounding box center [71, 177] width 72 height 17
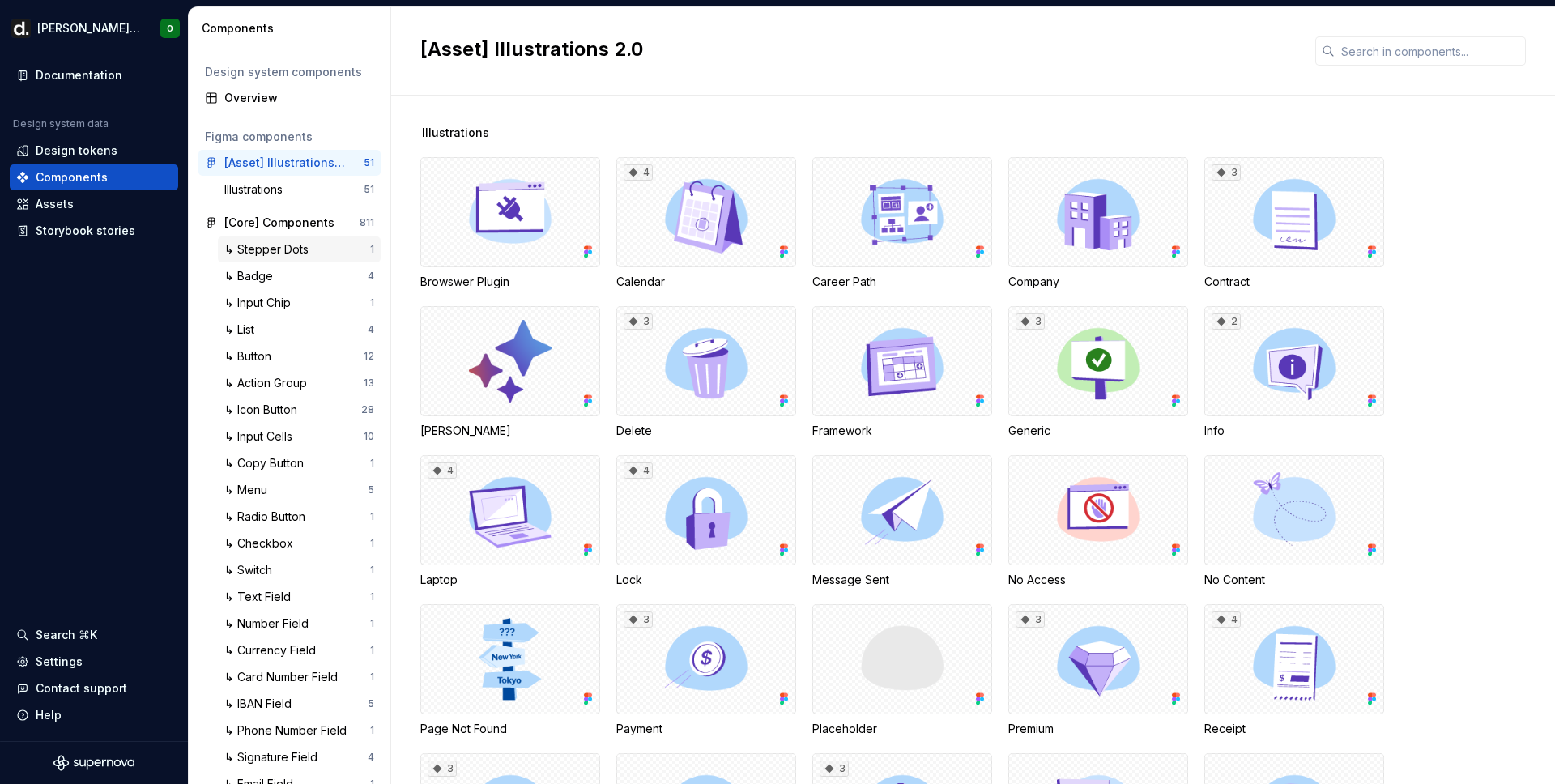
click at [292, 258] on div "↳ Stepper Dots 1" at bounding box center [299, 249] width 162 height 26
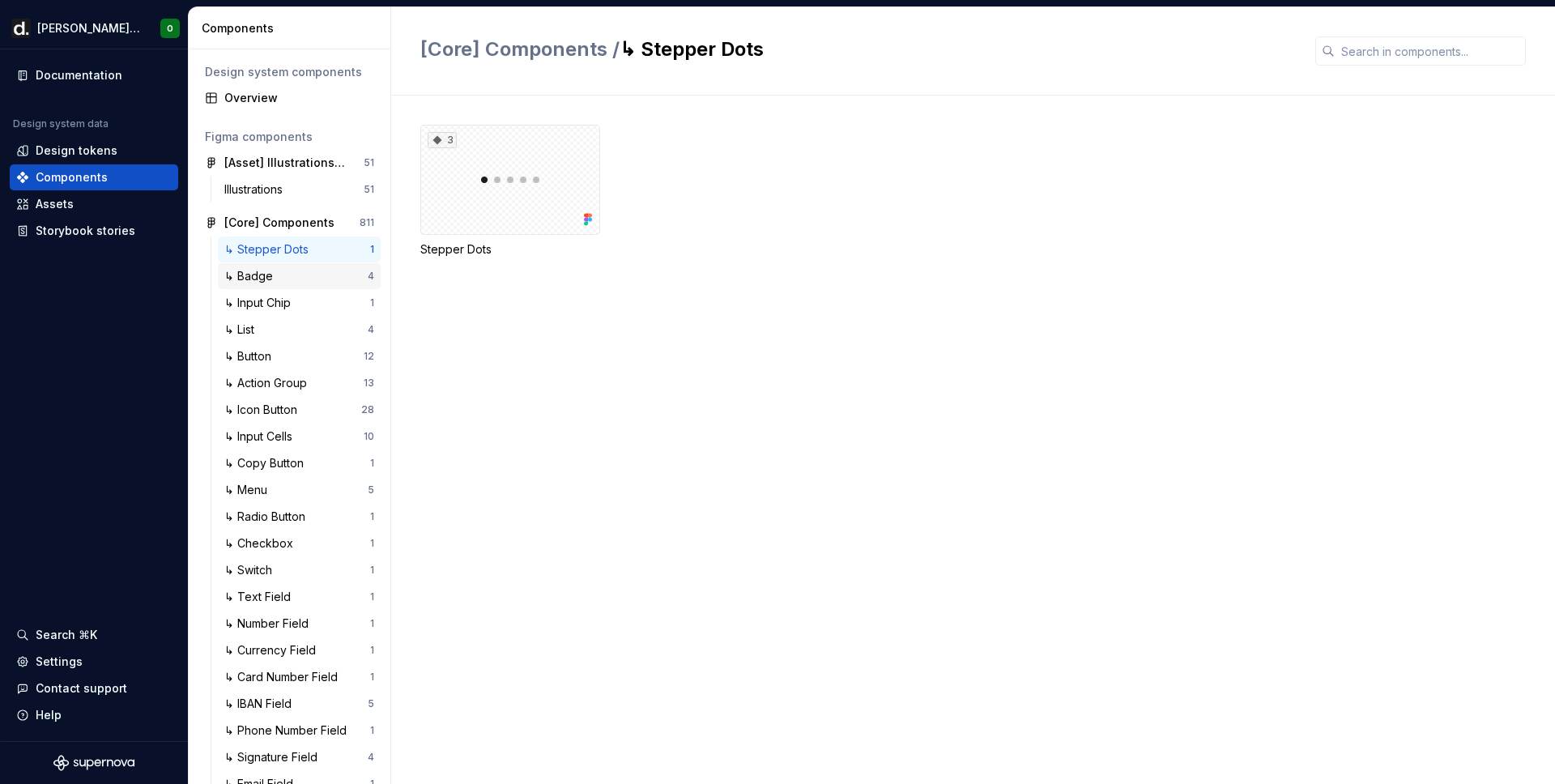
click at [279, 272] on div "↳ Badge" at bounding box center [251, 276] width 55 height 17
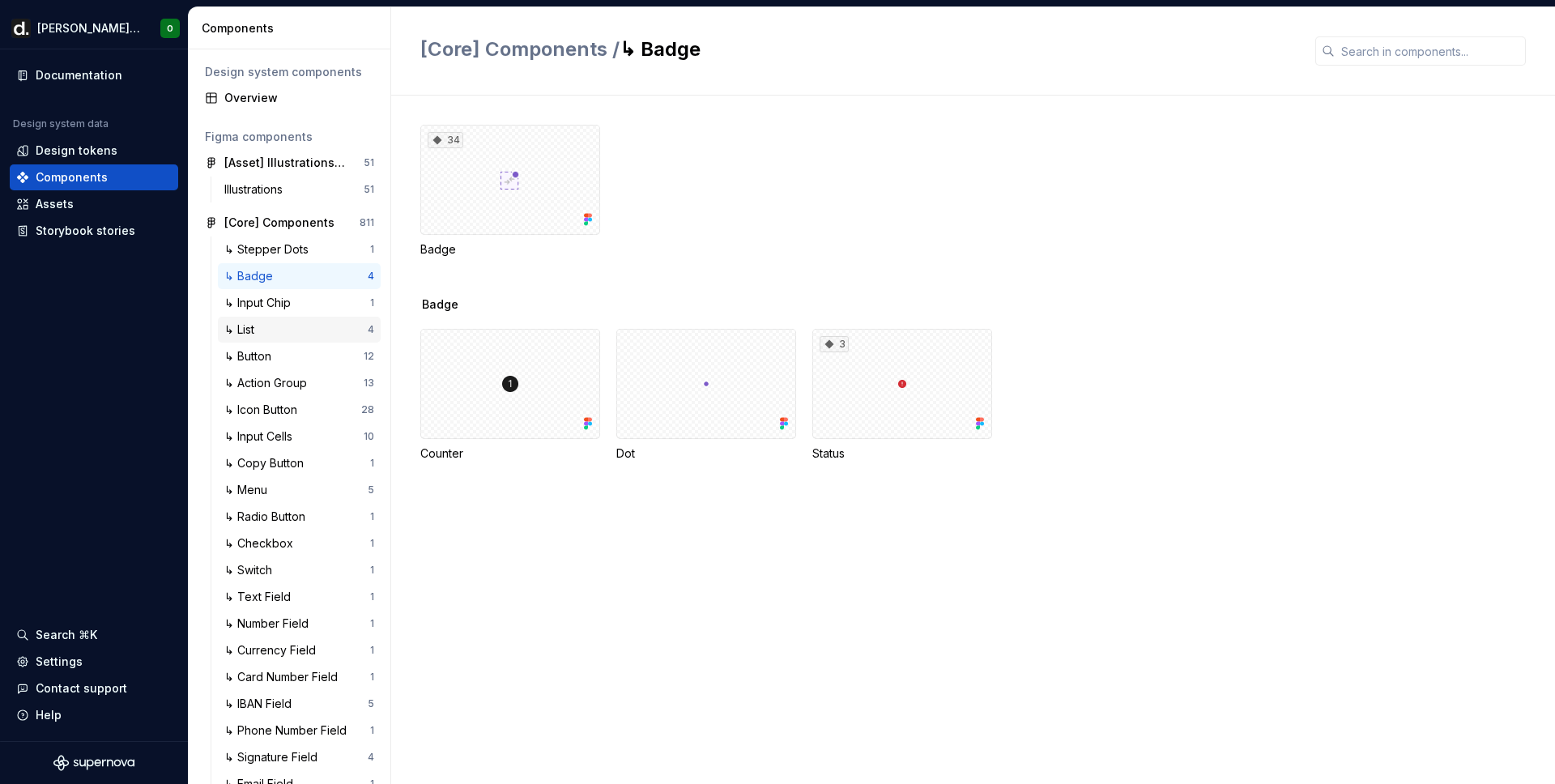
click at [279, 323] on div "↳ List" at bounding box center [295, 329] width 144 height 17
